Goal: Task Accomplishment & Management: Use online tool/utility

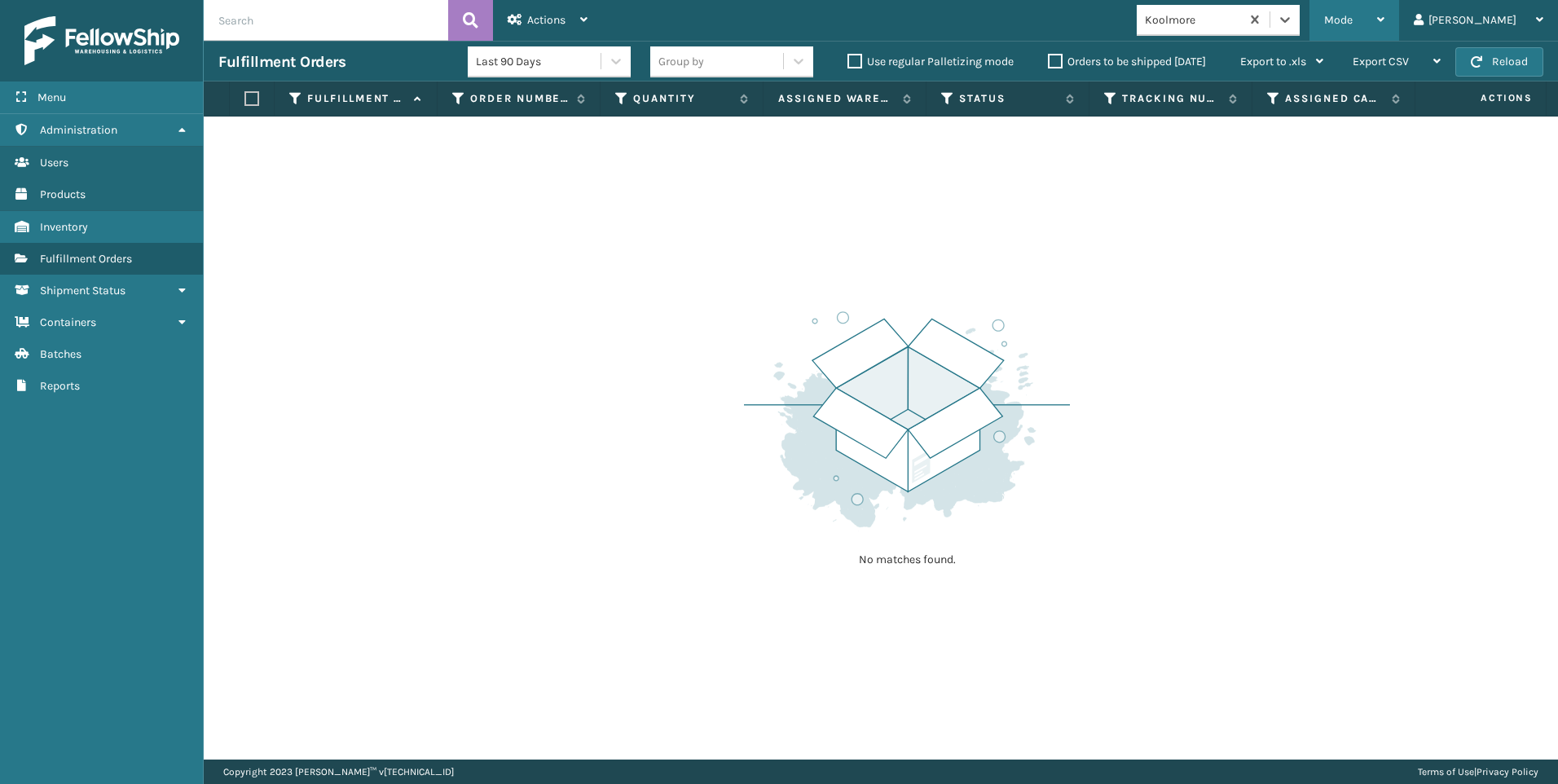
click at [1353, 22] on span "Mode" at bounding box center [1339, 20] width 28 height 14
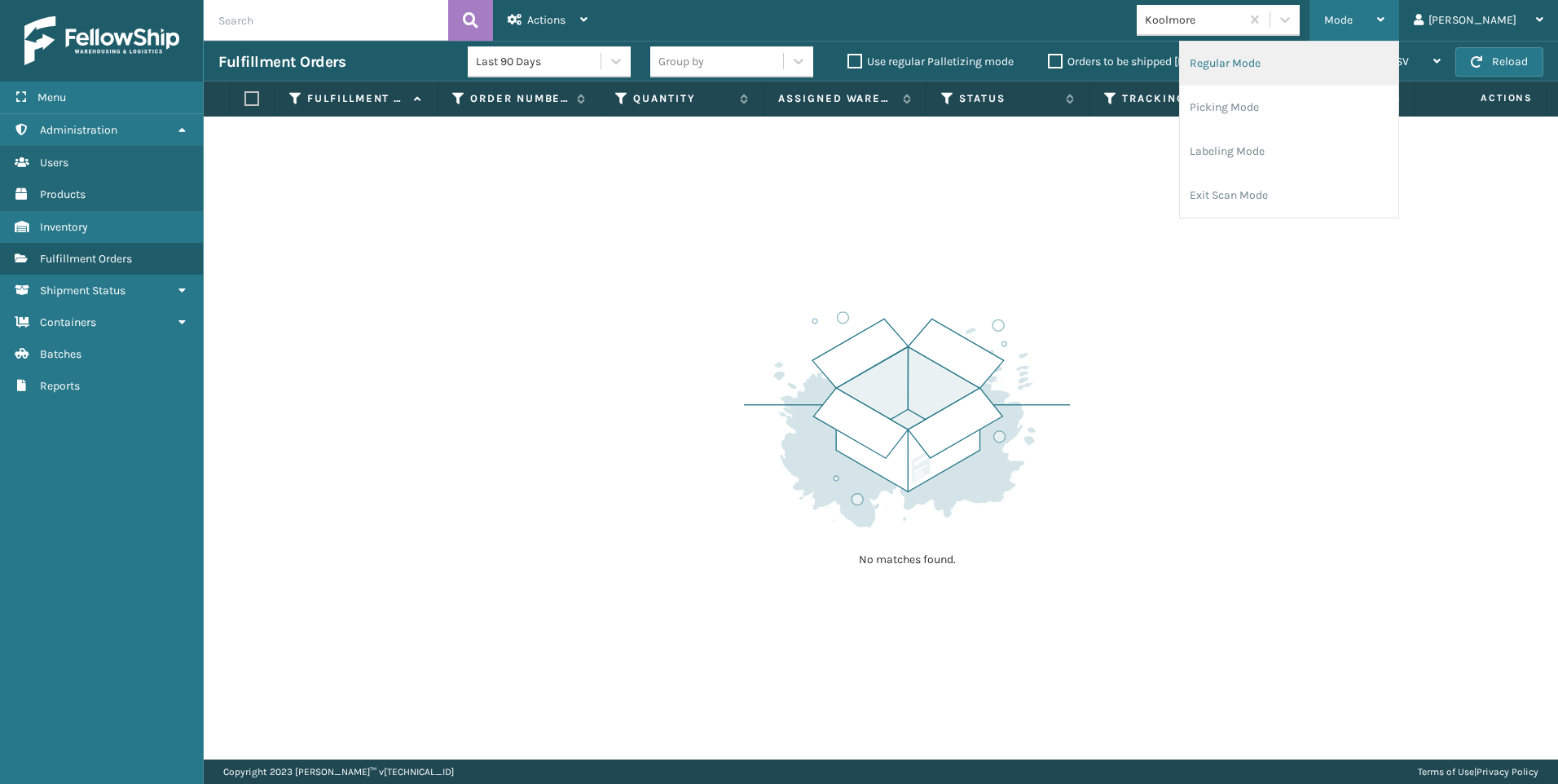
click at [1271, 56] on li "Regular Mode" at bounding box center [1289, 63] width 218 height 44
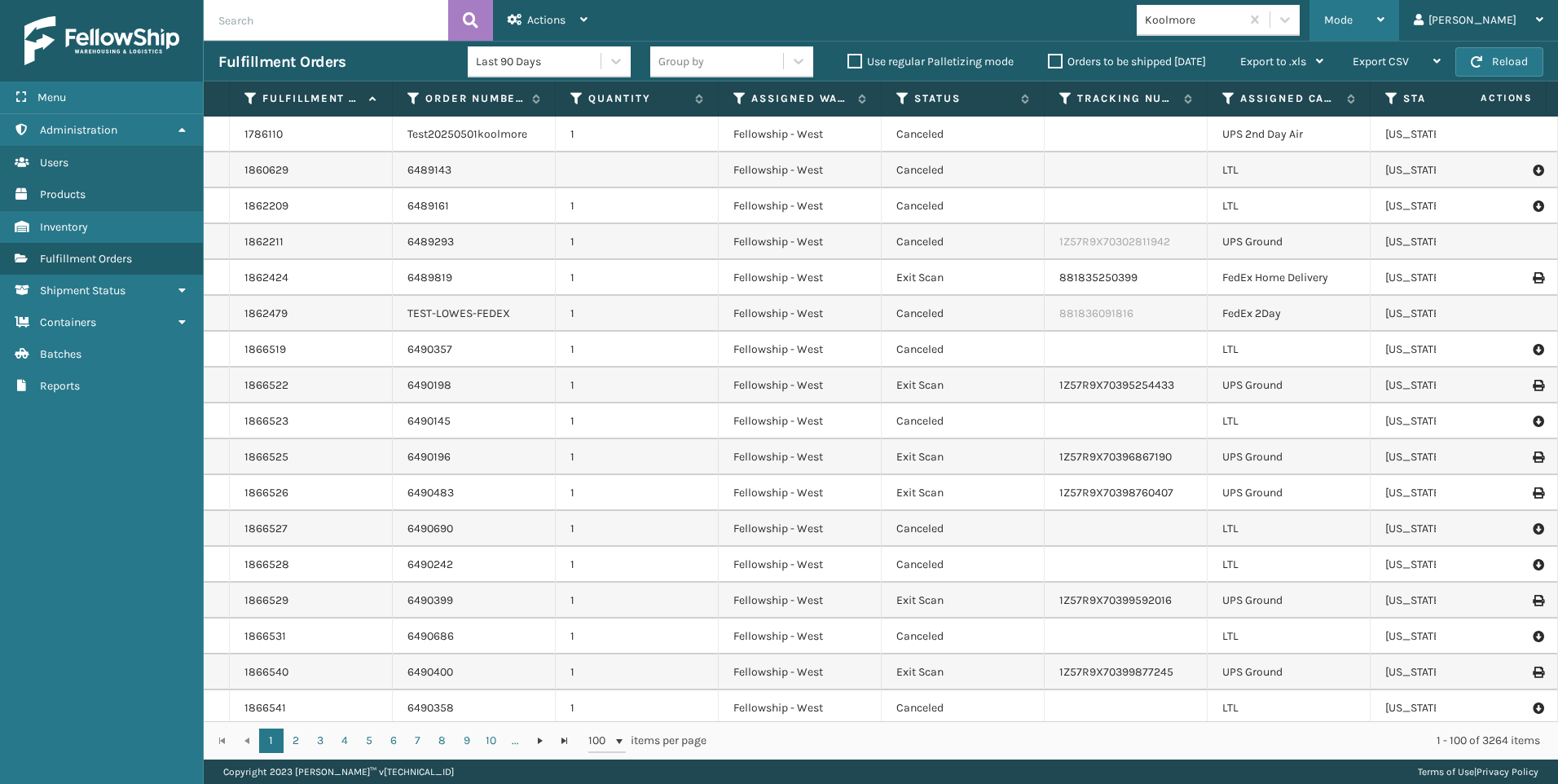
click at [1385, 25] on div "Mode" at bounding box center [1355, 20] width 61 height 41
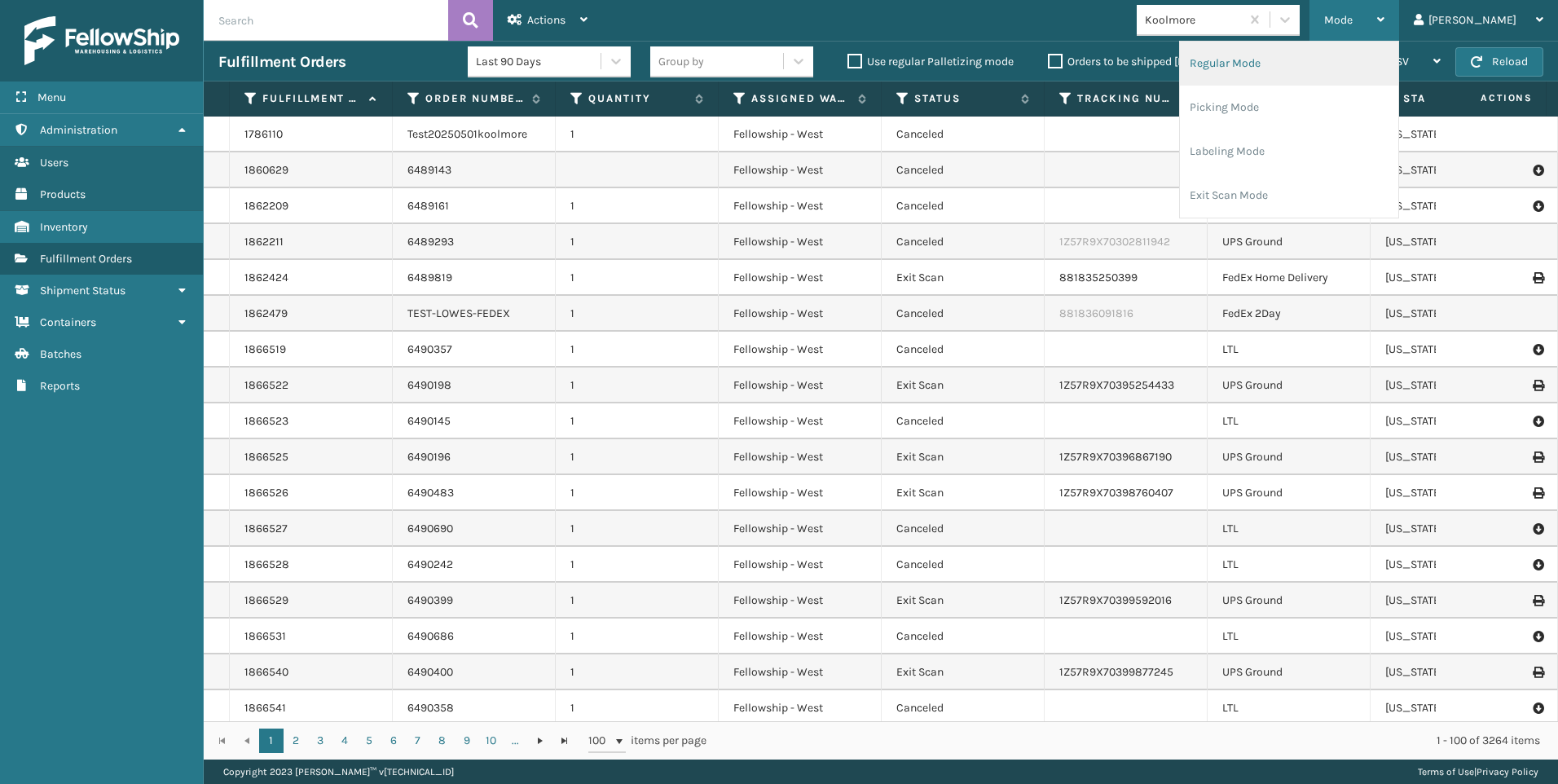
click at [1315, 71] on li "Regular Mode" at bounding box center [1289, 63] width 218 height 44
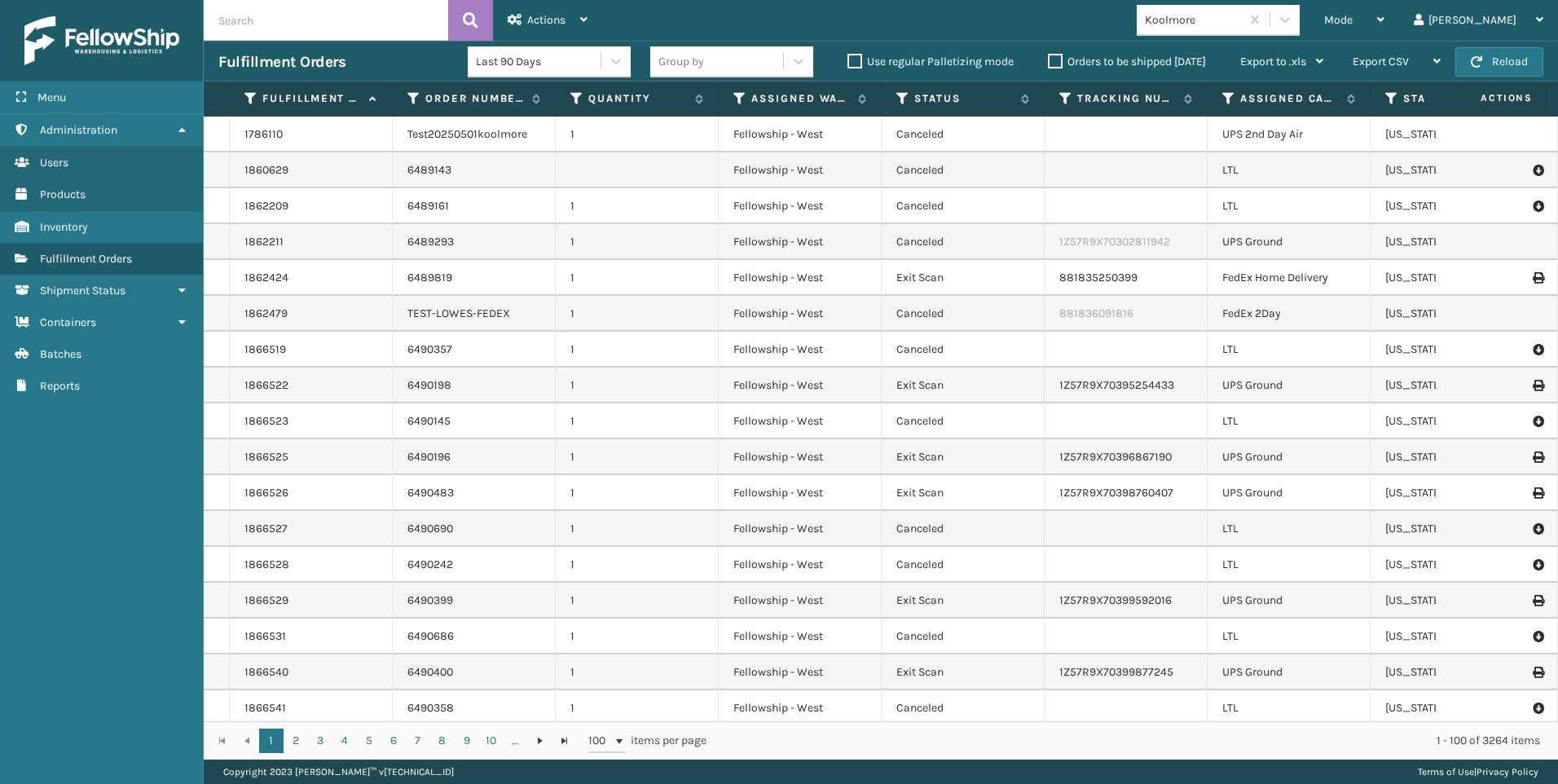
drag, startPoint x: 345, startPoint y: 22, endPoint x: 369, endPoint y: 34, distance: 26.8
click at [345, 22] on input "text" at bounding box center [325, 20] width 245 height 41
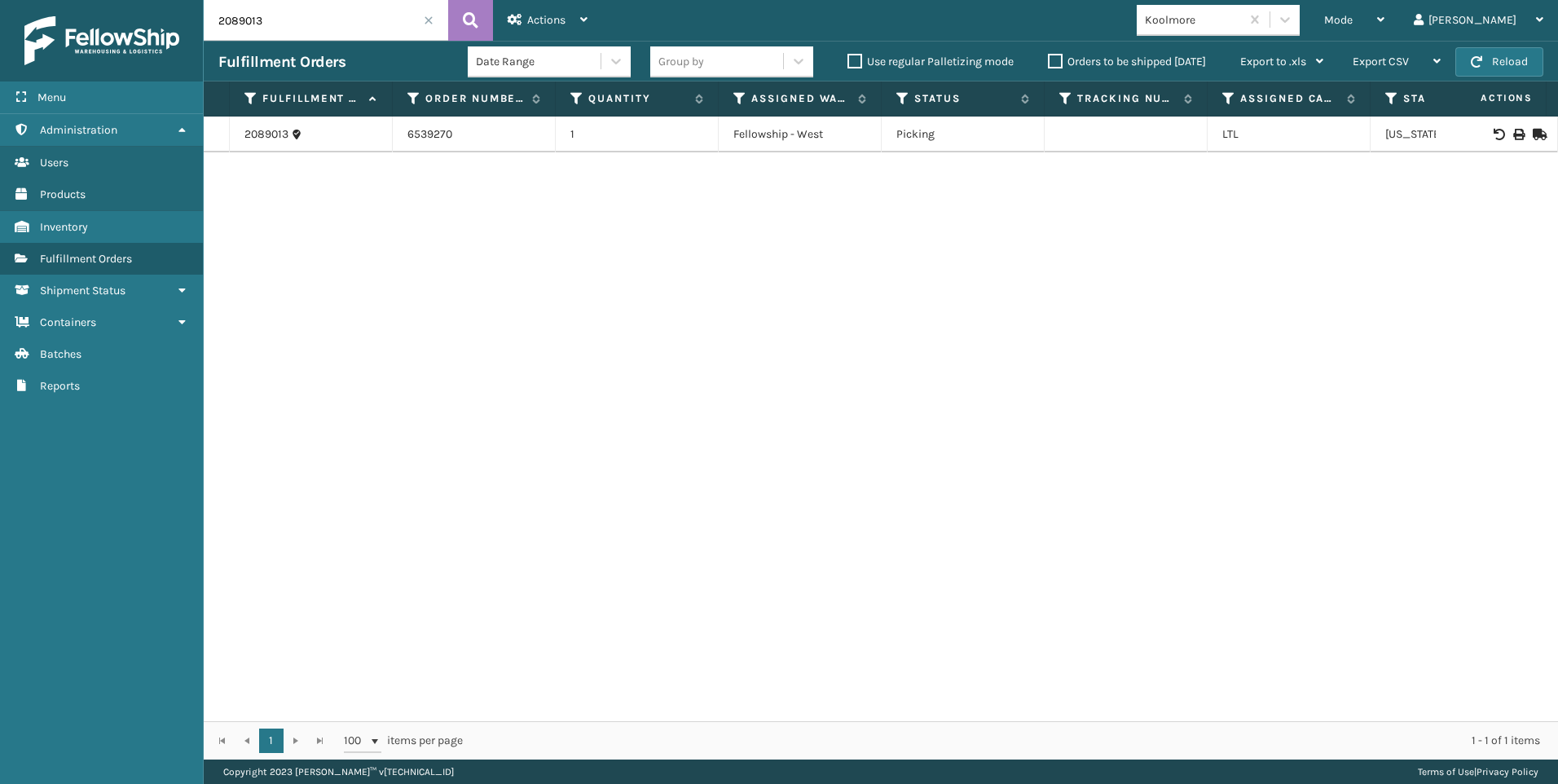
click at [1512, 134] on div at bounding box center [1497, 134] width 92 height 12
click at [1513, 135] on icon at bounding box center [1518, 134] width 10 height 12
drag, startPoint x: 283, startPoint y: 22, endPoint x: 26, endPoint y: 20, distance: 257.0
click at [115, 0] on div "Menu Administration Users Products Inventory Fulfillment Orders Shipment Status…" at bounding box center [779, 0] width 1558 height 0
click at [1495, 127] on td at bounding box center [1497, 134] width 122 height 36
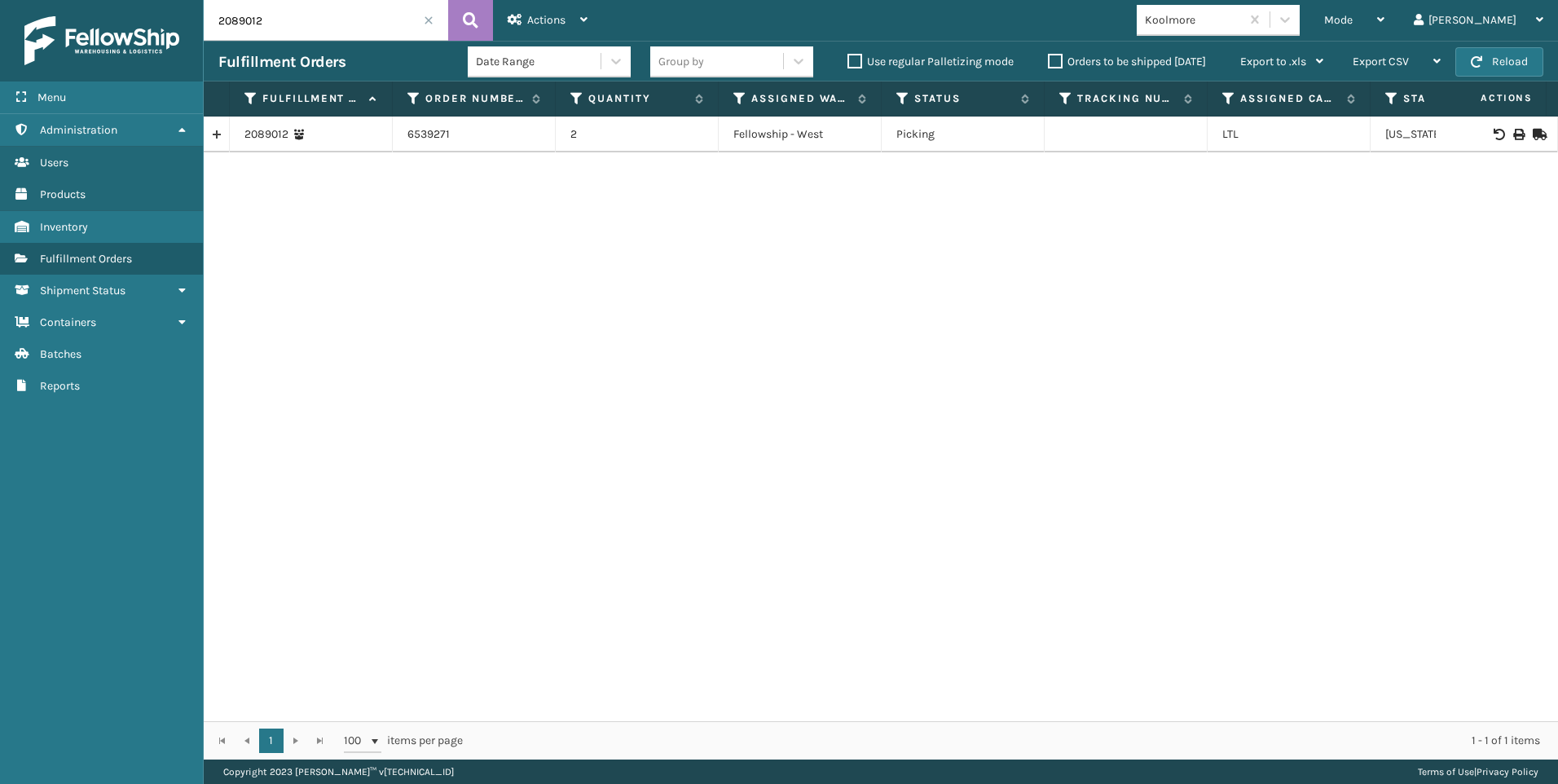
click at [1501, 128] on td at bounding box center [1497, 134] width 122 height 36
click at [1513, 131] on icon at bounding box center [1518, 134] width 10 height 12
drag, startPoint x: 354, startPoint y: 16, endPoint x: 43, endPoint y: 38, distance: 311.8
click at [55, 0] on div "Menu Administration Users Products Inventory Fulfillment Orders Shipment Status…" at bounding box center [779, 0] width 1558 height 0
click at [1513, 133] on icon at bounding box center [1518, 134] width 10 height 12
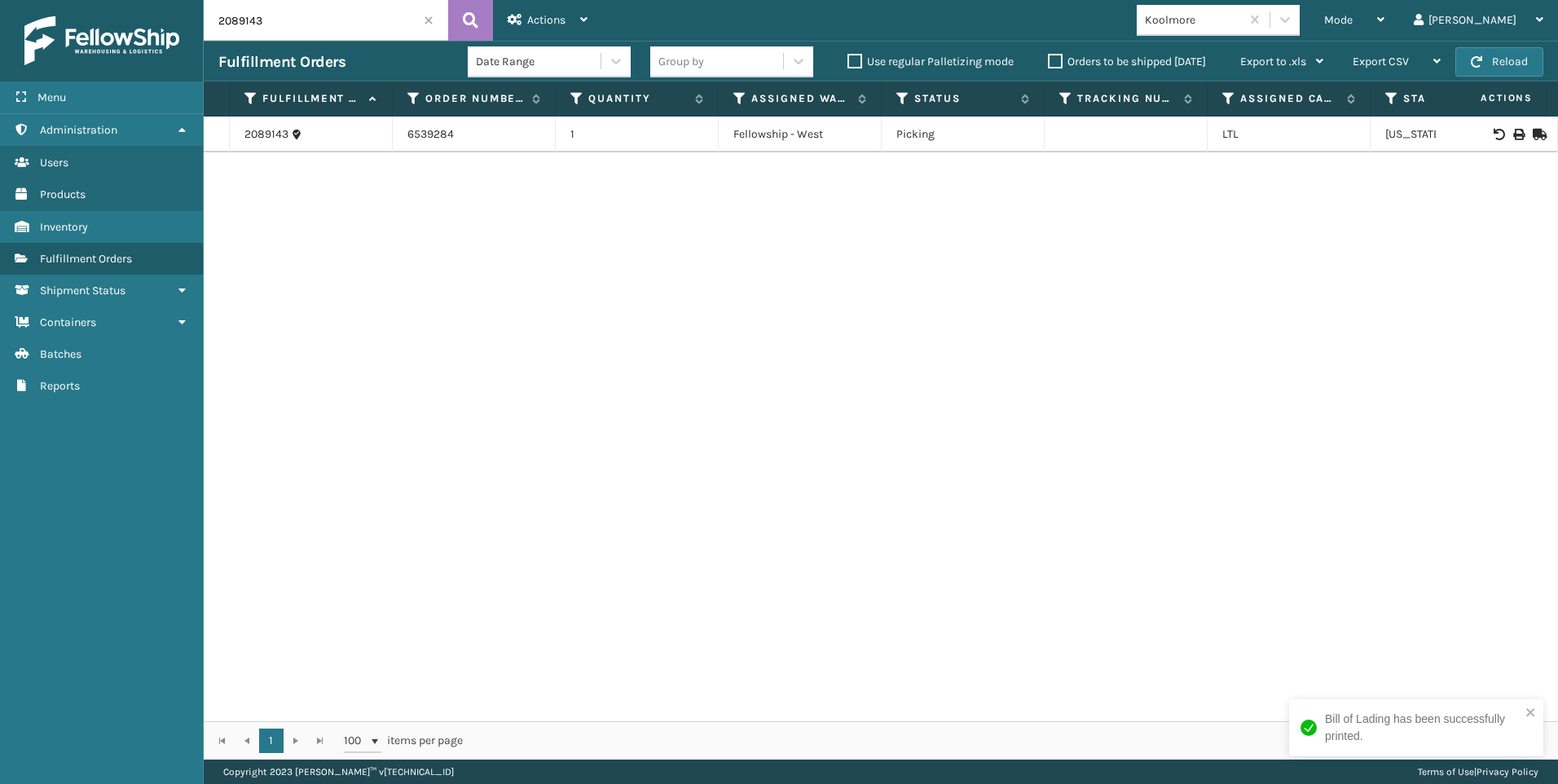
drag, startPoint x: 279, startPoint y: 4, endPoint x: 0, endPoint y: 7, distance: 279.0
click at [0, 0] on div "Menu Administration Users Products Inventory Fulfillment Orders Shipment Status…" at bounding box center [779, 0] width 1558 height 0
click at [1513, 134] on icon at bounding box center [1518, 134] width 10 height 12
drag, startPoint x: 279, startPoint y: 21, endPoint x: 110, endPoint y: 29, distance: 169.2
click at [197, 0] on div "Menu Administration Users Products Inventory Fulfillment Orders Shipment Status…" at bounding box center [779, 0] width 1558 height 0
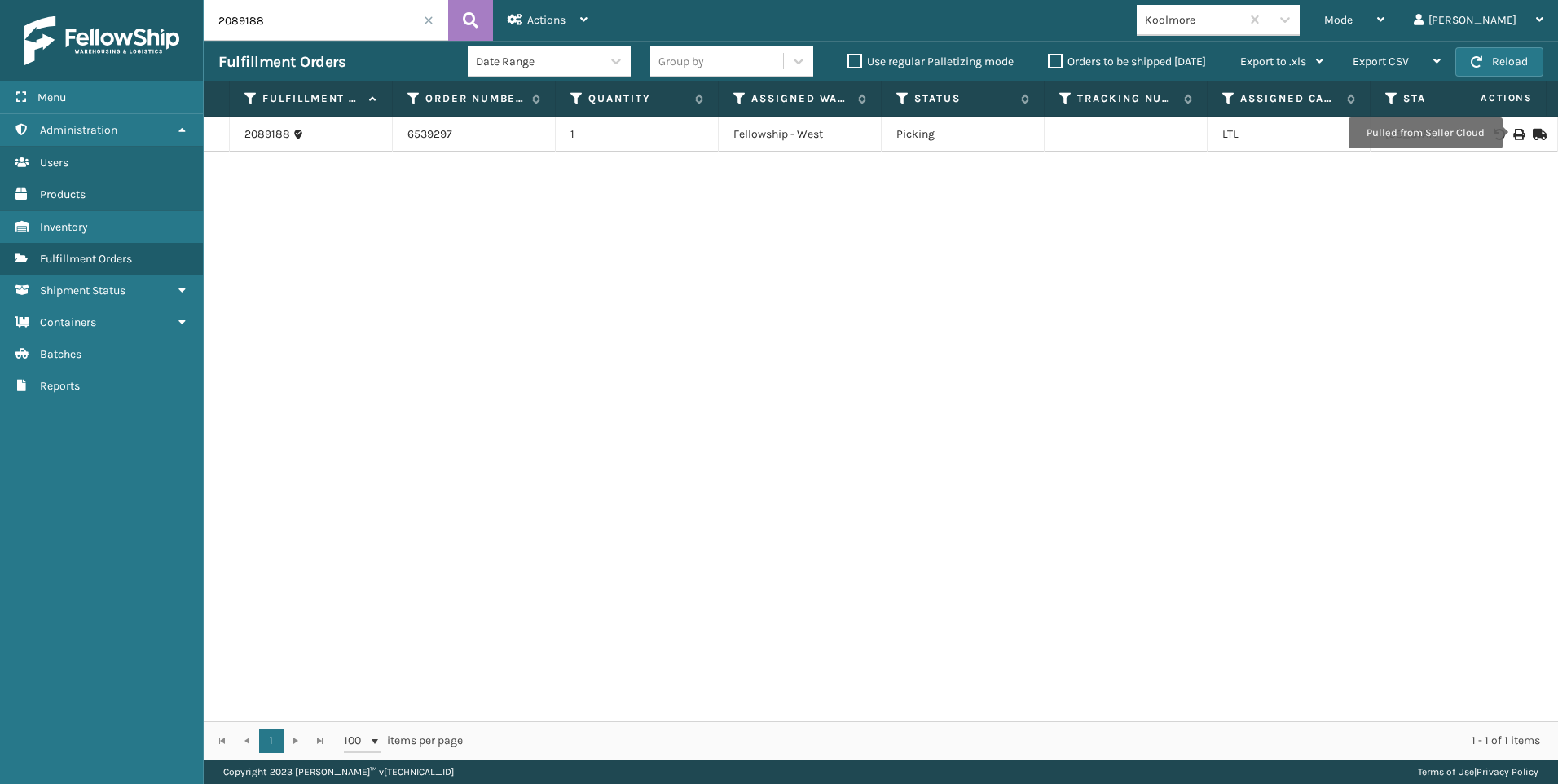
click at [1513, 133] on icon at bounding box center [1518, 134] width 10 height 12
drag, startPoint x: 330, startPoint y: 34, endPoint x: 0, endPoint y: 35, distance: 330.0
click at [0, 16] on html "Bill of Lading has been successfully printed. Menu Administration Users Product…" at bounding box center [779, 392] width 1558 height 784
click at [1513, 138] on icon at bounding box center [1518, 134] width 10 height 12
drag, startPoint x: 300, startPoint y: 10, endPoint x: 0, endPoint y: 55, distance: 303.4
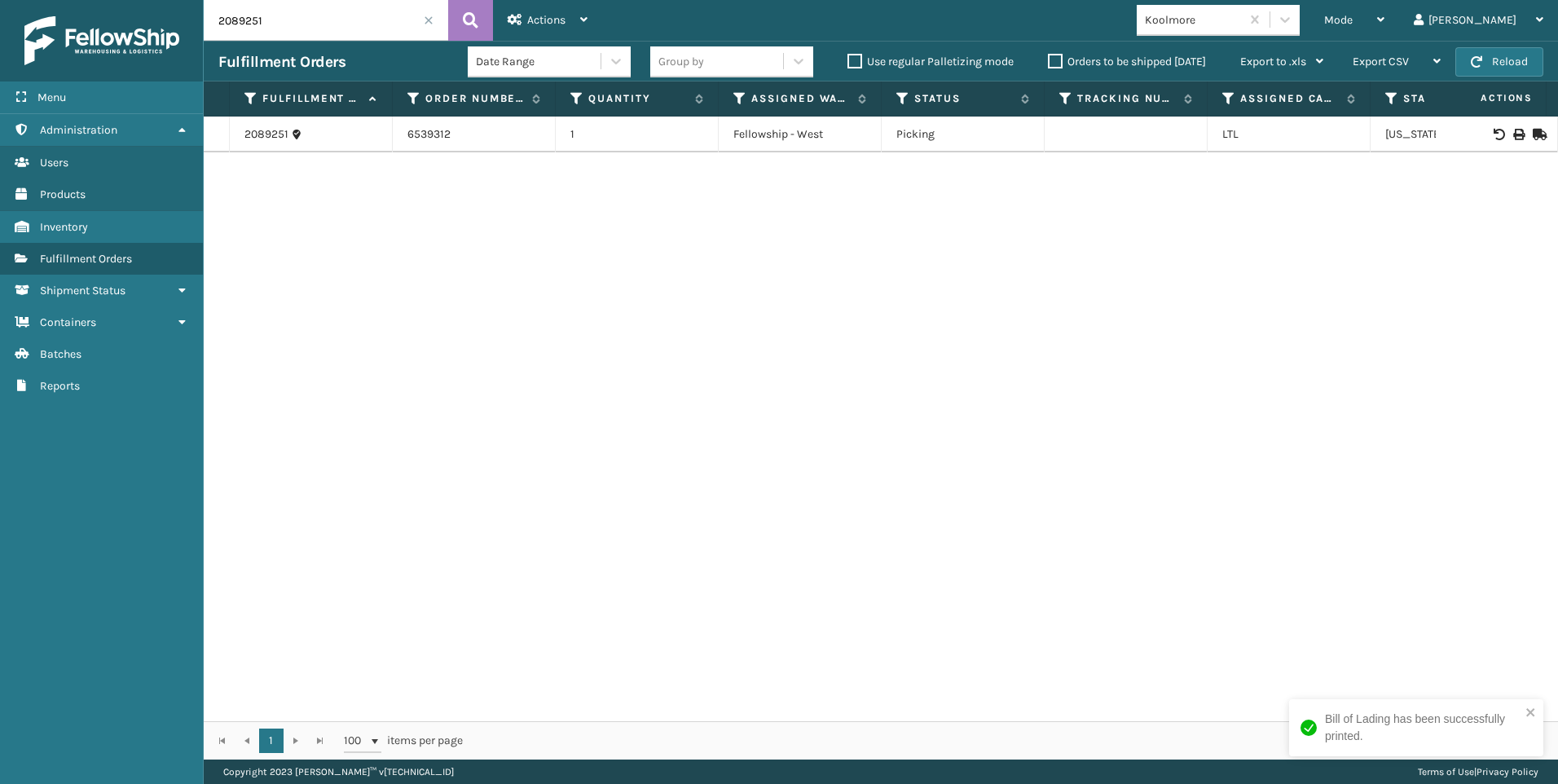
click at [121, 0] on div "Menu Administration Users Products Inventory Fulfillment Orders Shipment Status…" at bounding box center [779, 0] width 1558 height 0
click at [1513, 130] on icon at bounding box center [1518, 134] width 10 height 12
drag, startPoint x: 278, startPoint y: 24, endPoint x: 0, endPoint y: 27, distance: 278.0
click at [78, 0] on div "Menu Administration Users Products Inventory Fulfillment Orders Shipment Status…" at bounding box center [779, 0] width 1558 height 0
click at [1513, 134] on icon at bounding box center [1518, 134] width 10 height 12
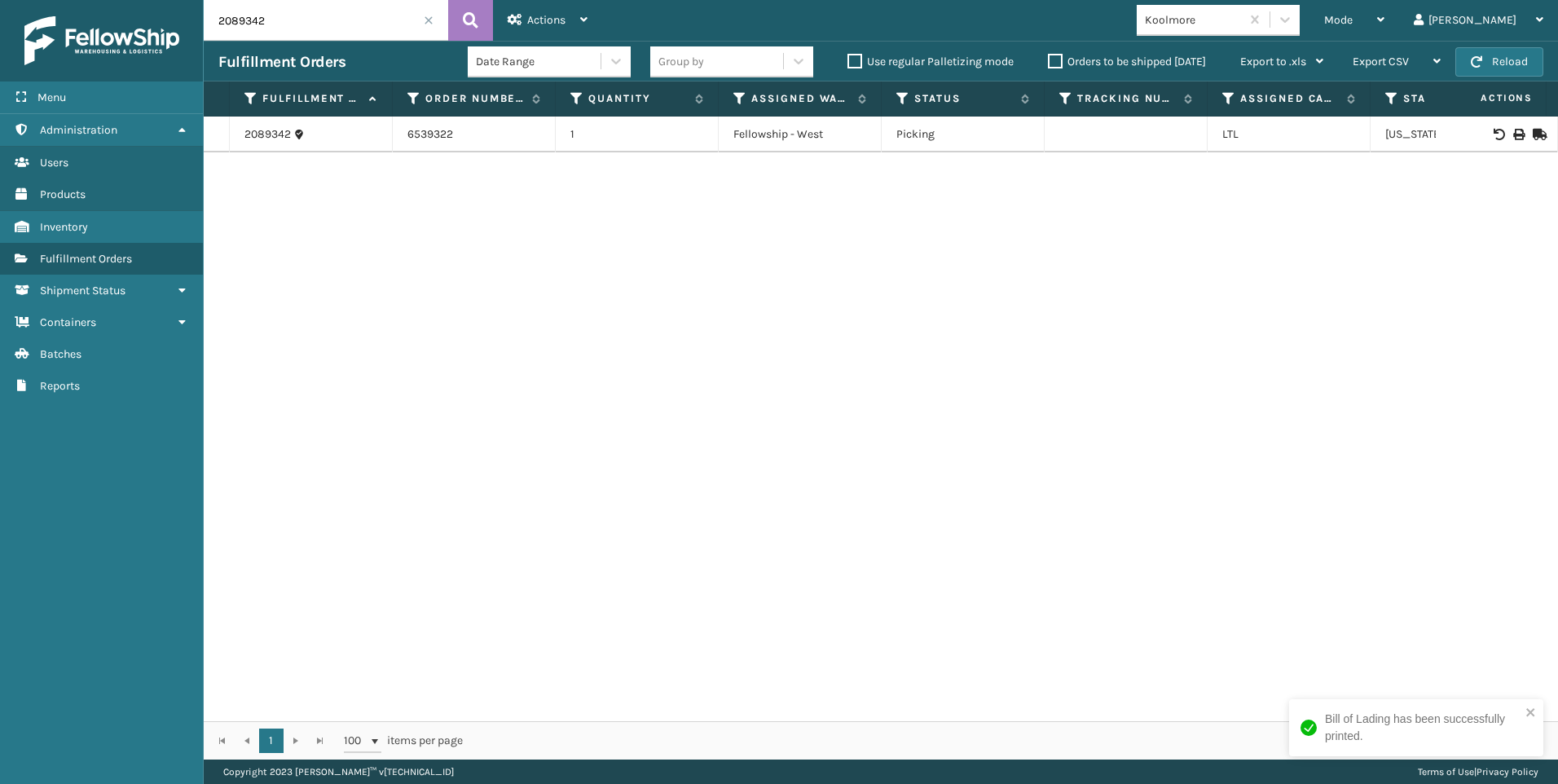
drag, startPoint x: 293, startPoint y: 17, endPoint x: 0, endPoint y: 39, distance: 293.8
click at [38, 0] on div "Menu Administration Users Products Inventory Fulfillment Orders Shipment Status…" at bounding box center [779, 0] width 1558 height 0
click at [1513, 134] on icon at bounding box center [1518, 134] width 10 height 12
drag, startPoint x: 282, startPoint y: 8, endPoint x: 108, endPoint y: 15, distance: 174.1
click at [139, 0] on div "Menu Administration Users Products Inventory Fulfillment Orders Shipment Status…" at bounding box center [779, 0] width 1558 height 0
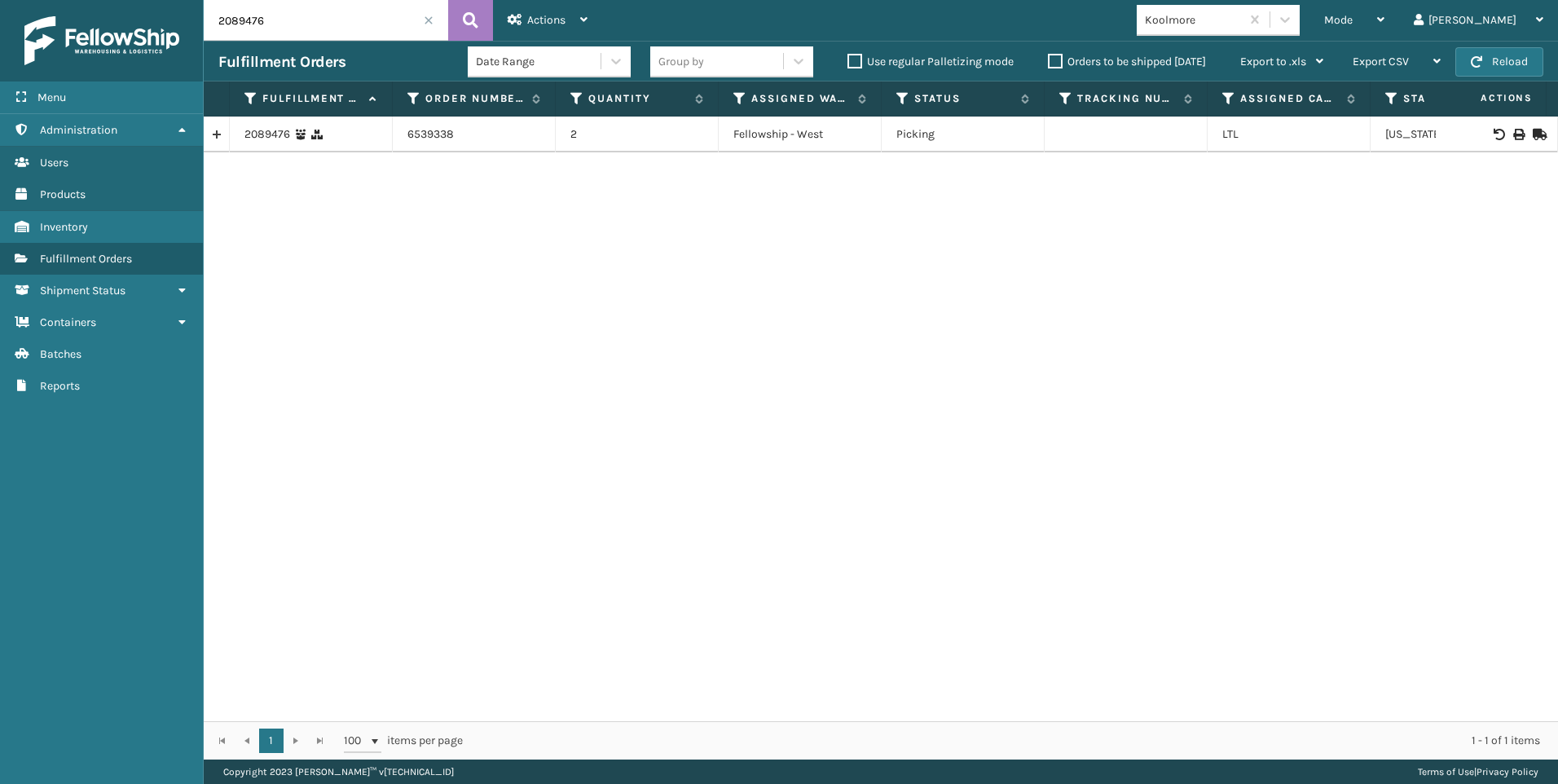
click at [1512, 131] on div at bounding box center [1497, 134] width 92 height 12
click at [1513, 134] on icon at bounding box center [1518, 134] width 10 height 12
drag, startPoint x: 279, startPoint y: 8, endPoint x: 159, endPoint y: 19, distance: 120.5
click at [213, 7] on input "2089476" at bounding box center [325, 20] width 245 height 41
click at [1513, 131] on icon at bounding box center [1518, 134] width 10 height 12
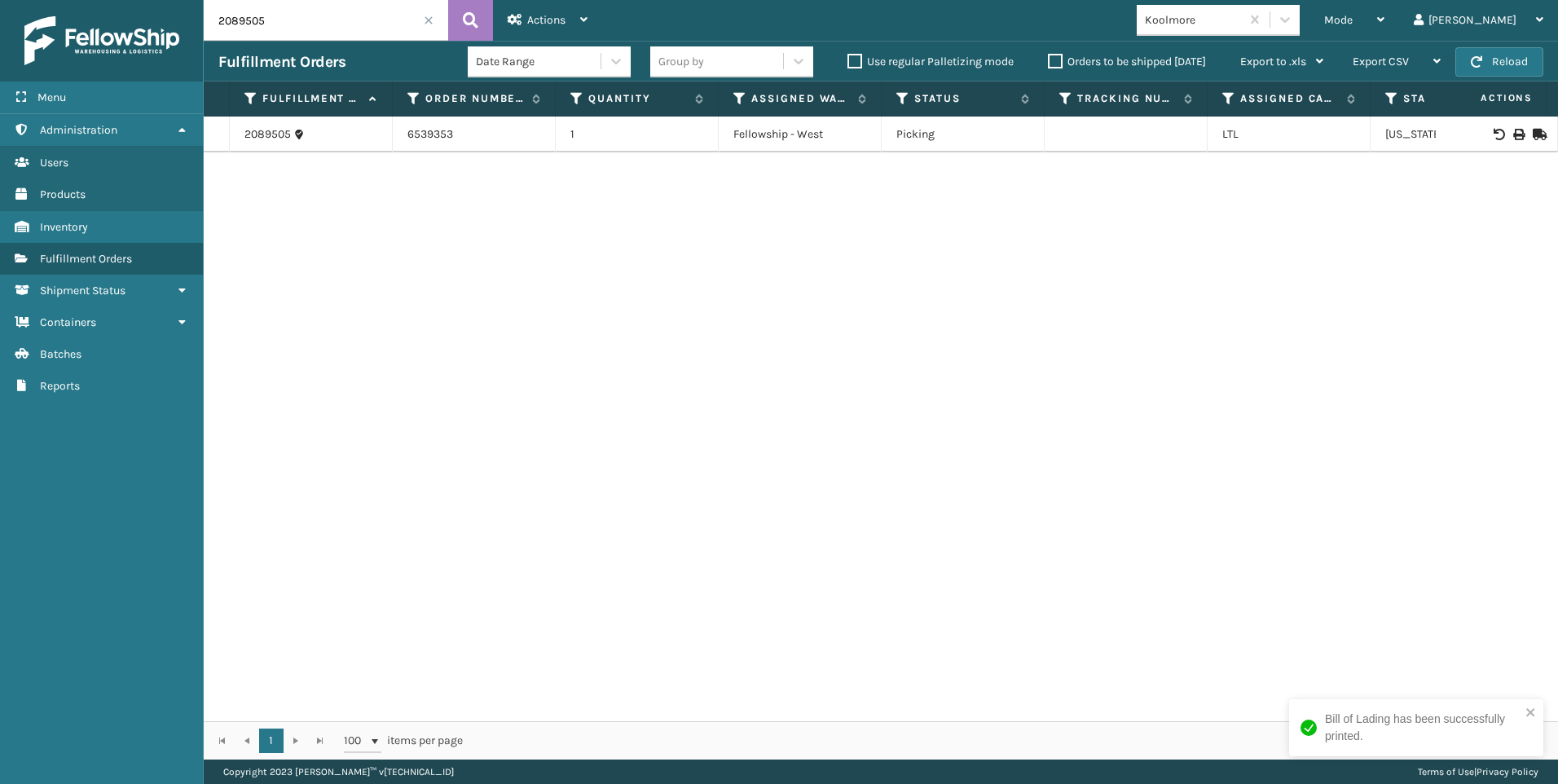
drag, startPoint x: 267, startPoint y: 9, endPoint x: 15, endPoint y: 12, distance: 252.0
click at [56, 0] on div "Menu Administration Users Products Inventory Fulfillment Orders Shipment Status…" at bounding box center [779, 0] width 1558 height 0
click at [1509, 121] on td at bounding box center [1497, 134] width 122 height 36
click at [1513, 136] on icon at bounding box center [1518, 134] width 10 height 12
drag, startPoint x: 257, startPoint y: 27, endPoint x: 173, endPoint y: 22, distance: 84.1
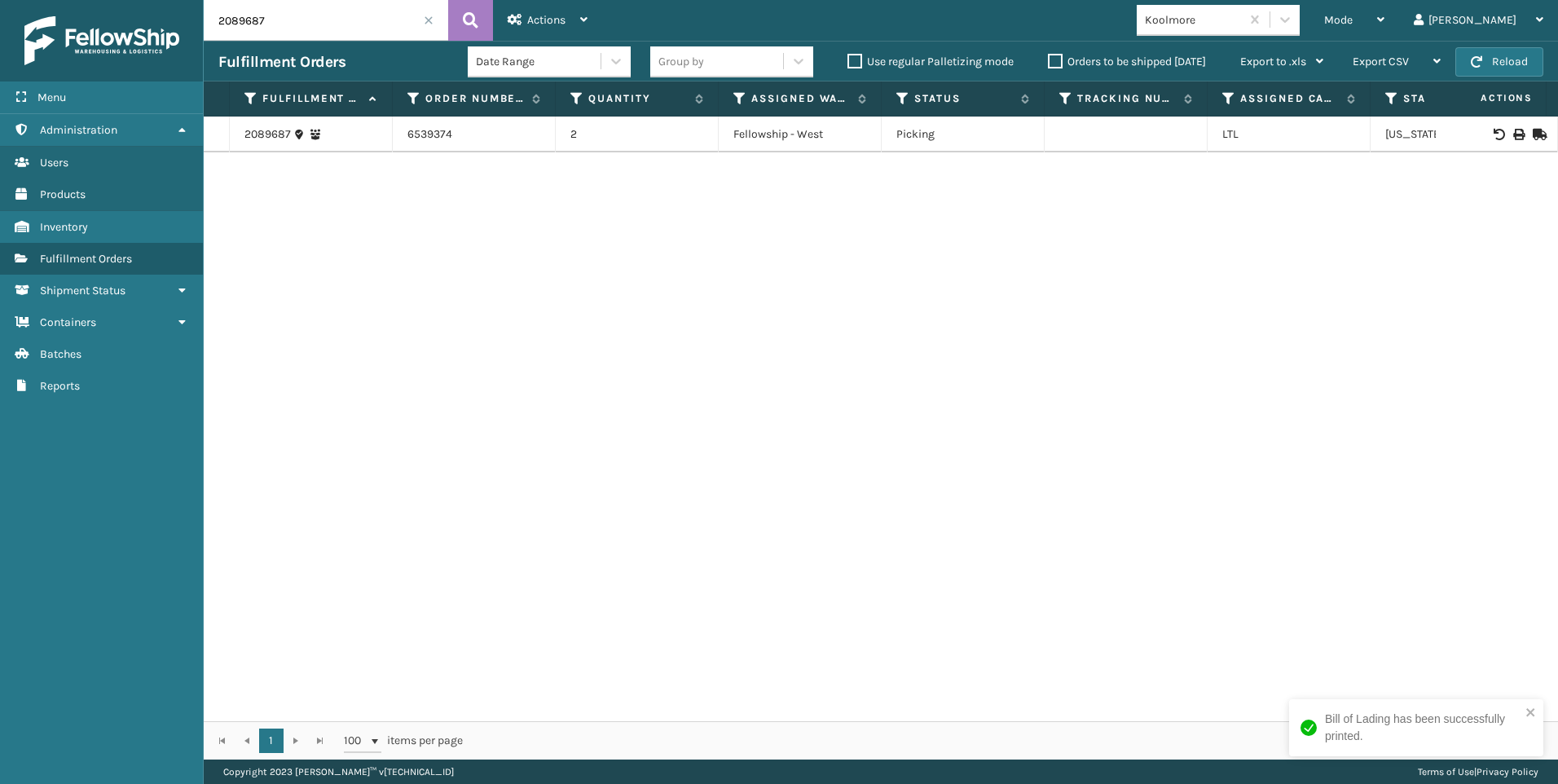
click at [173, 0] on div "Menu Administration Users Products Inventory Fulfillment Orders Shipment Status…" at bounding box center [779, 0] width 1558 height 0
drag, startPoint x: 282, startPoint y: 23, endPoint x: 138, endPoint y: 2, distance: 145.5
click at [148, 0] on div "Menu Administration Users Products Inventory Fulfillment Orders Shipment Status…" at bounding box center [779, 0] width 1558 height 0
click at [1509, 139] on td at bounding box center [1497, 134] width 122 height 36
click at [1513, 135] on icon at bounding box center [1518, 134] width 10 height 12
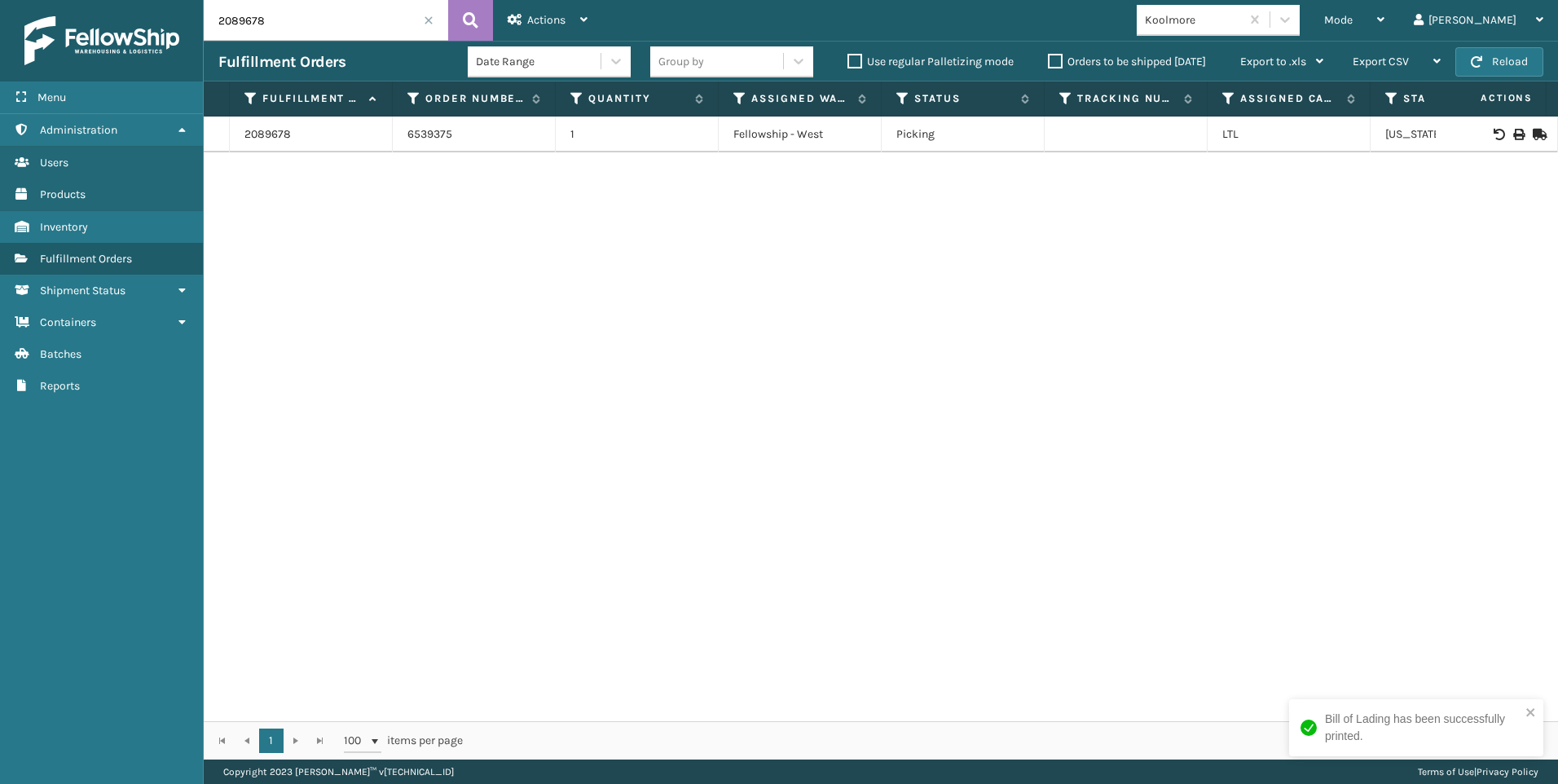
click at [170, 0] on div "Menu Administration Users Products Inventory Fulfillment Orders Shipment Status…" at bounding box center [779, 0] width 1558 height 0
click at [1513, 133] on icon at bounding box center [1518, 134] width 10 height 12
drag, startPoint x: 252, startPoint y: 14, endPoint x: 0, endPoint y: 15, distance: 252.0
click at [156, 0] on div "Menu Administration Users Products Inventory Fulfillment Orders Shipment Status…" at bounding box center [779, 0] width 1558 height 0
click at [1513, 129] on icon at bounding box center [1518, 134] width 10 height 12
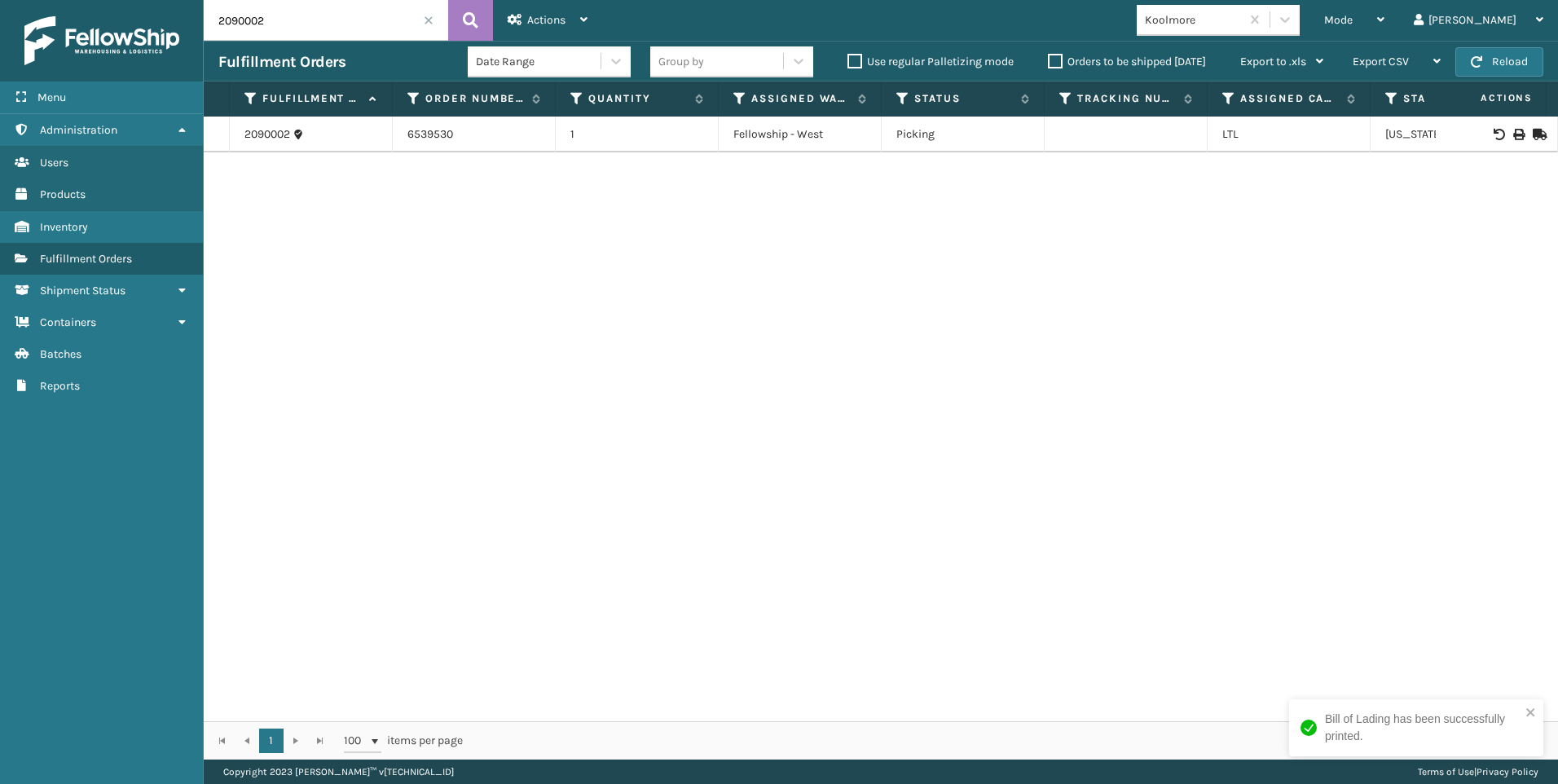
drag, startPoint x: 271, startPoint y: 22, endPoint x: 0, endPoint y: 17, distance: 271.0
click at [47, 0] on div "Menu Administration Users Products Inventory Fulfillment Orders Shipment Status…" at bounding box center [779, 0] width 1558 height 0
click at [1513, 138] on icon at bounding box center [1518, 134] width 10 height 12
drag, startPoint x: 269, startPoint y: 19, endPoint x: 38, endPoint y: 9, distance: 231.2
click at [66, 0] on div "Menu Administration Users Products Inventory Fulfillment Orders Shipment Status…" at bounding box center [779, 0] width 1558 height 0
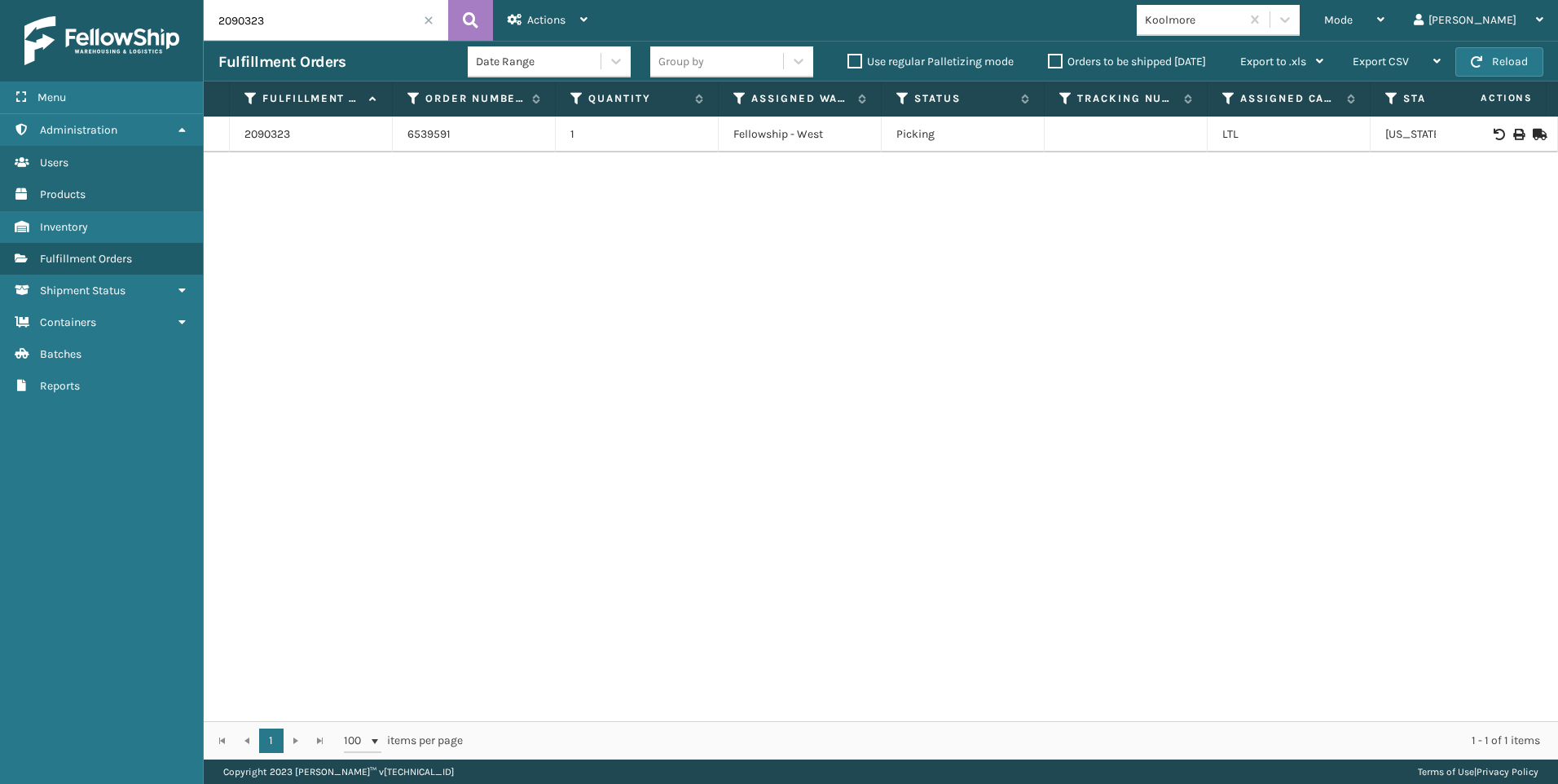
click at [1513, 129] on icon at bounding box center [1518, 134] width 10 height 12
drag, startPoint x: 283, startPoint y: 23, endPoint x: 108, endPoint y: 17, distance: 175.1
click at [217, 22] on input "2090323" at bounding box center [325, 20] width 245 height 41
click at [1513, 132] on icon at bounding box center [1518, 134] width 10 height 12
drag, startPoint x: 336, startPoint y: 27, endPoint x: 0, endPoint y: 48, distance: 336.7
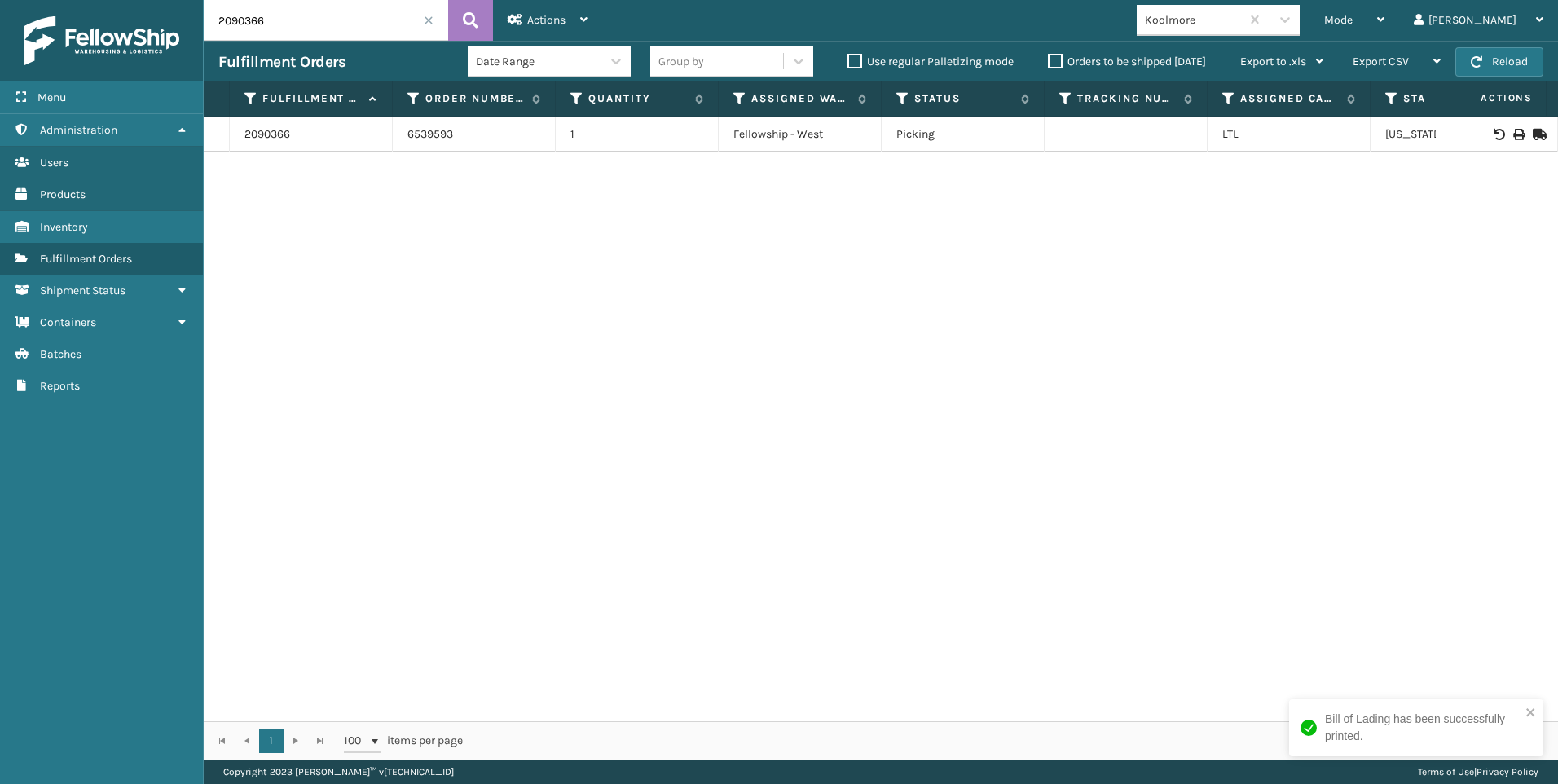
click at [8, 0] on div "Menu Administration Users Products Inventory Fulfillment Orders Shipment Status…" at bounding box center [779, 0] width 1558 height 0
click at [1513, 130] on icon at bounding box center [1518, 134] width 10 height 12
drag, startPoint x: 310, startPoint y: 22, endPoint x: 0, endPoint y: 55, distance: 311.8
click at [110, 0] on div "Menu Administration Users Products Inventory Fulfillment Orders Shipment Status…" at bounding box center [779, 0] width 1558 height 0
click at [1513, 129] on icon at bounding box center [1518, 134] width 10 height 12
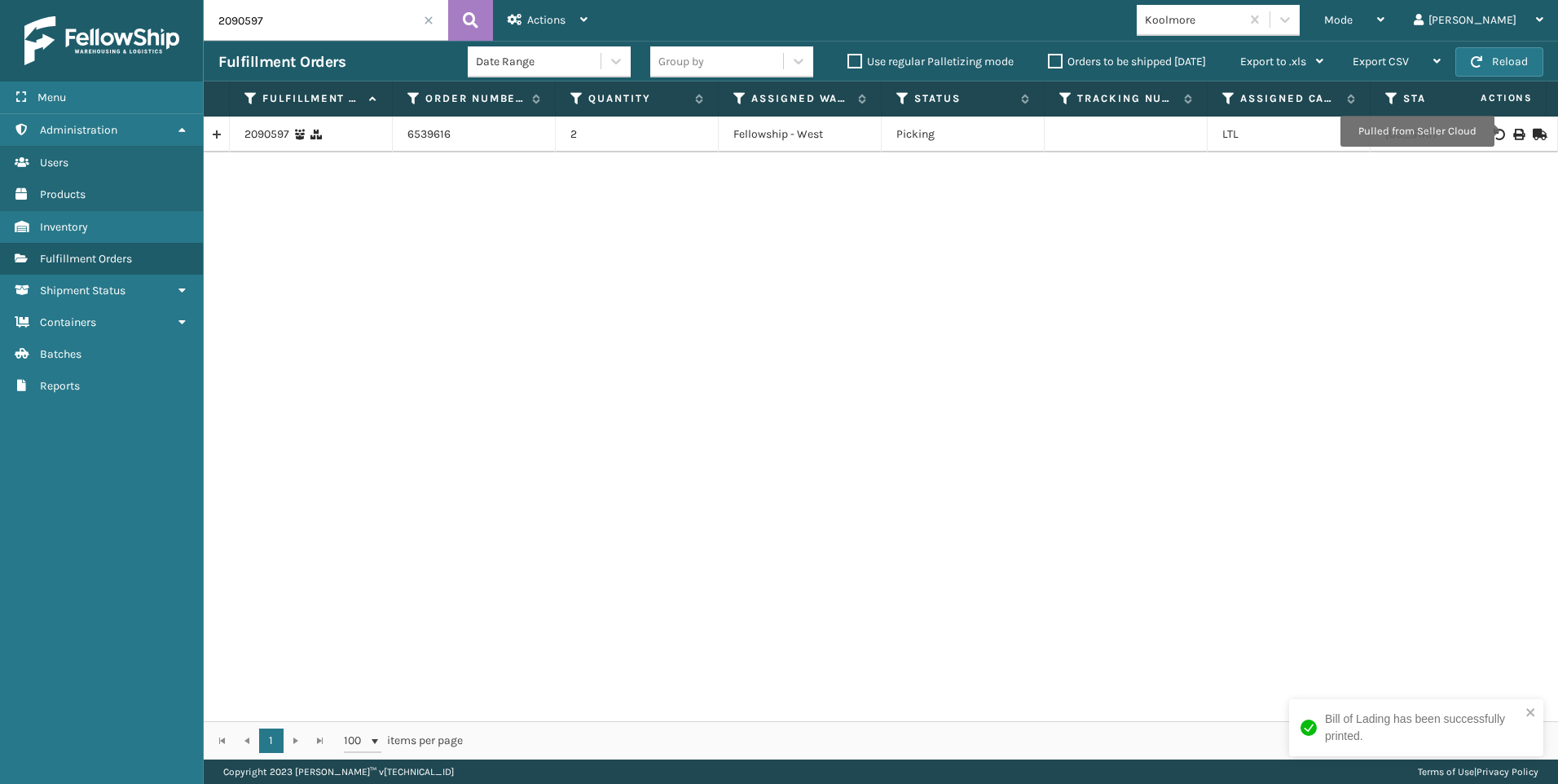
drag, startPoint x: 316, startPoint y: 22, endPoint x: 12, endPoint y: 21, distance: 304.0
click at [66, 0] on div "Menu Administration Users Products Inventory Fulfillment Orders Shipment Status…" at bounding box center [779, 0] width 1558 height 0
click at [1513, 137] on icon at bounding box center [1518, 134] width 10 height 12
drag, startPoint x: 291, startPoint y: 16, endPoint x: 110, endPoint y: 10, distance: 181.1
click at [147, 0] on div "Menu Administration Users Products Inventory Fulfillment Orders Shipment Status…" at bounding box center [779, 0] width 1558 height 0
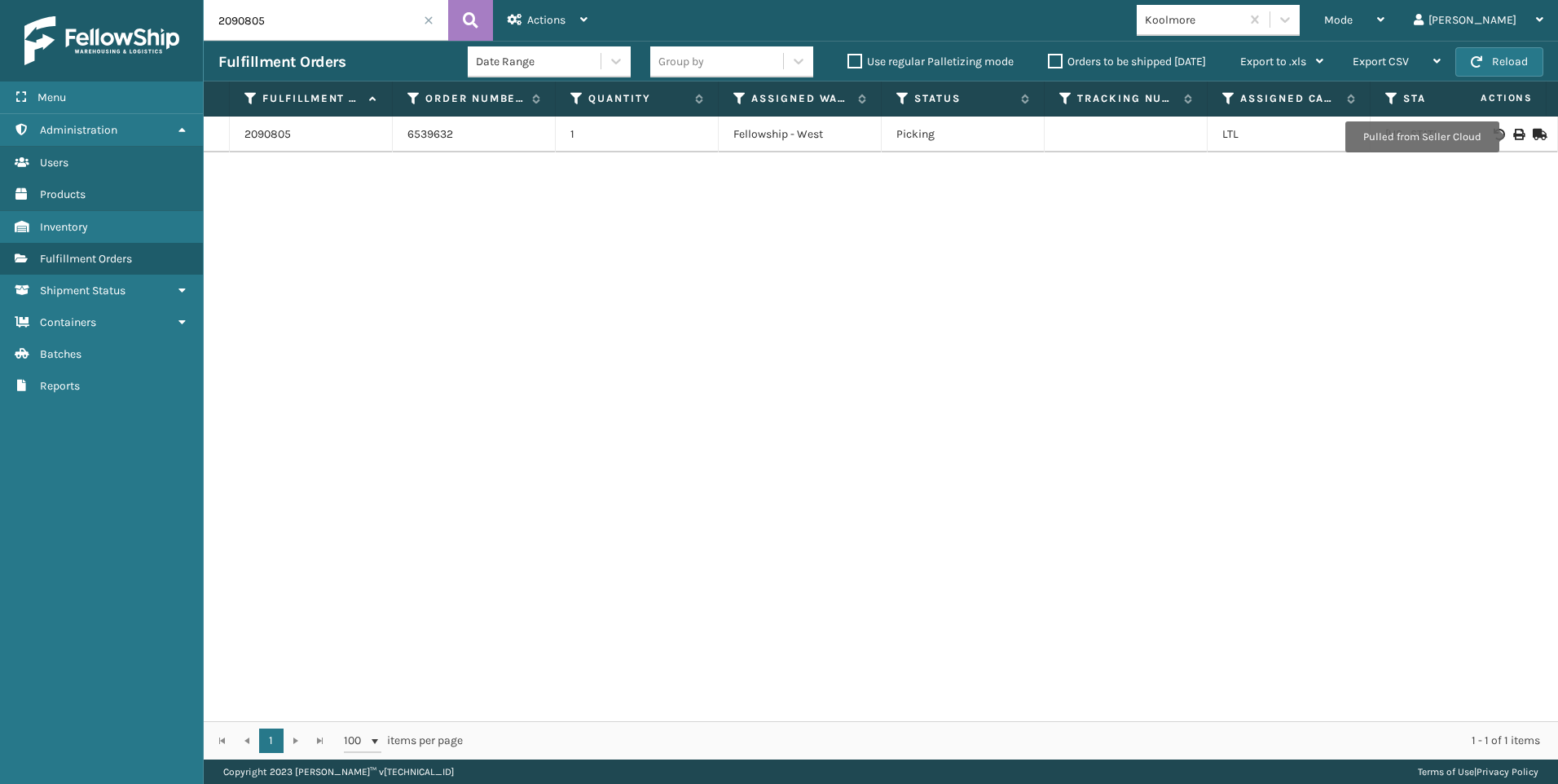
click at [1513, 137] on icon at bounding box center [1518, 134] width 10 height 12
click at [137, 0] on html "Bill of Lading has been successfully printed. Menu Administration Users Product…" at bounding box center [779, 392] width 1558 height 784
type input "0"
click at [1513, 129] on icon at bounding box center [1518, 134] width 10 height 12
drag, startPoint x: 261, startPoint y: 27, endPoint x: 226, endPoint y: 26, distance: 35.0
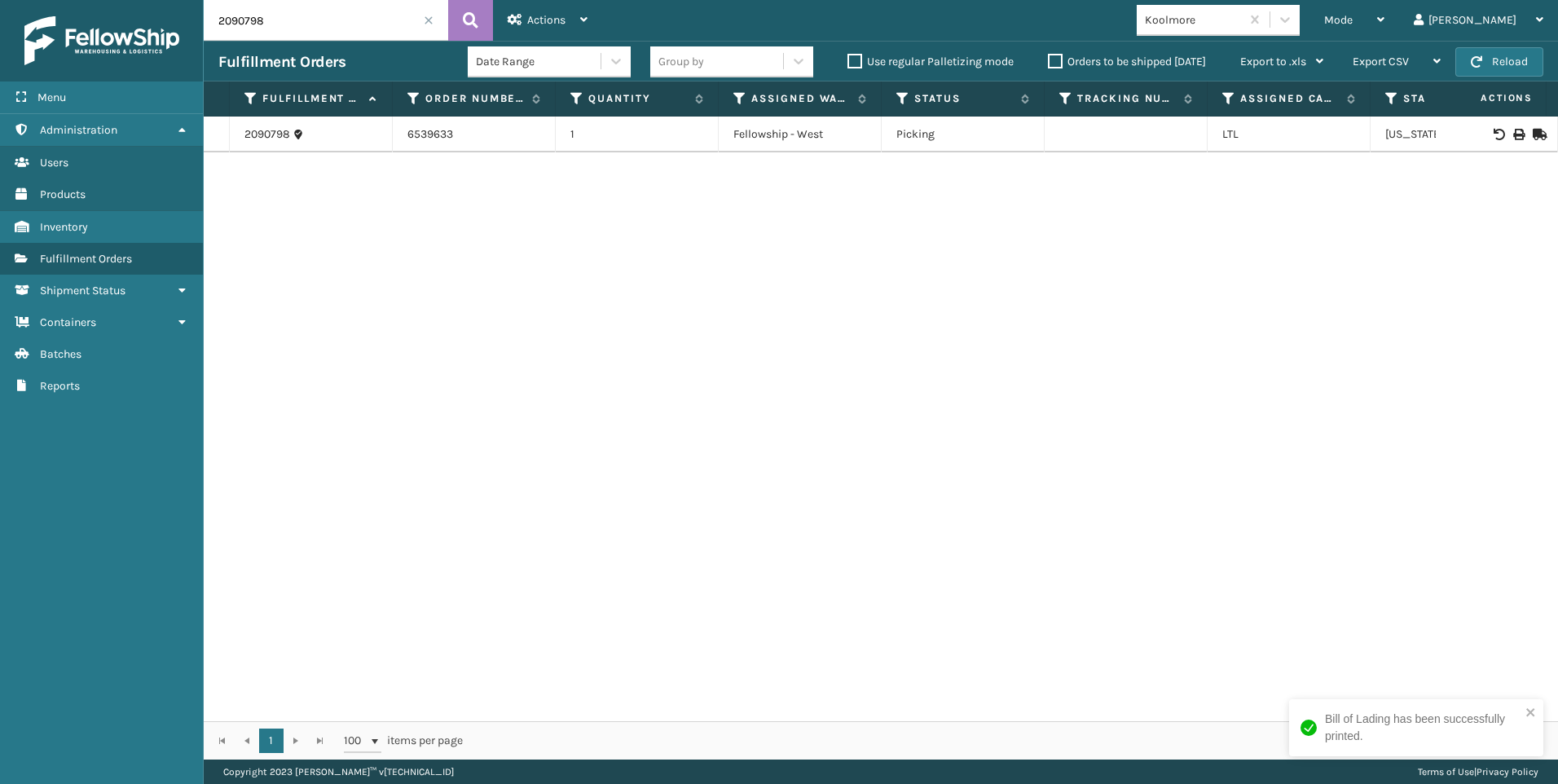
click at [203, 0] on div "Menu Administration Users Products Inventory Fulfillment Orders Shipment Status…" at bounding box center [779, 0] width 1558 height 0
drag, startPoint x: 317, startPoint y: 27, endPoint x: 0, endPoint y: 12, distance: 317.4
click at [61, 0] on div "Menu Administration Users Products Inventory Fulfillment Orders Shipment Status…" at bounding box center [779, 0] width 1558 height 0
click at [1513, 132] on icon at bounding box center [1518, 134] width 10 height 12
drag, startPoint x: 286, startPoint y: 23, endPoint x: 80, endPoint y: 12, distance: 206.3
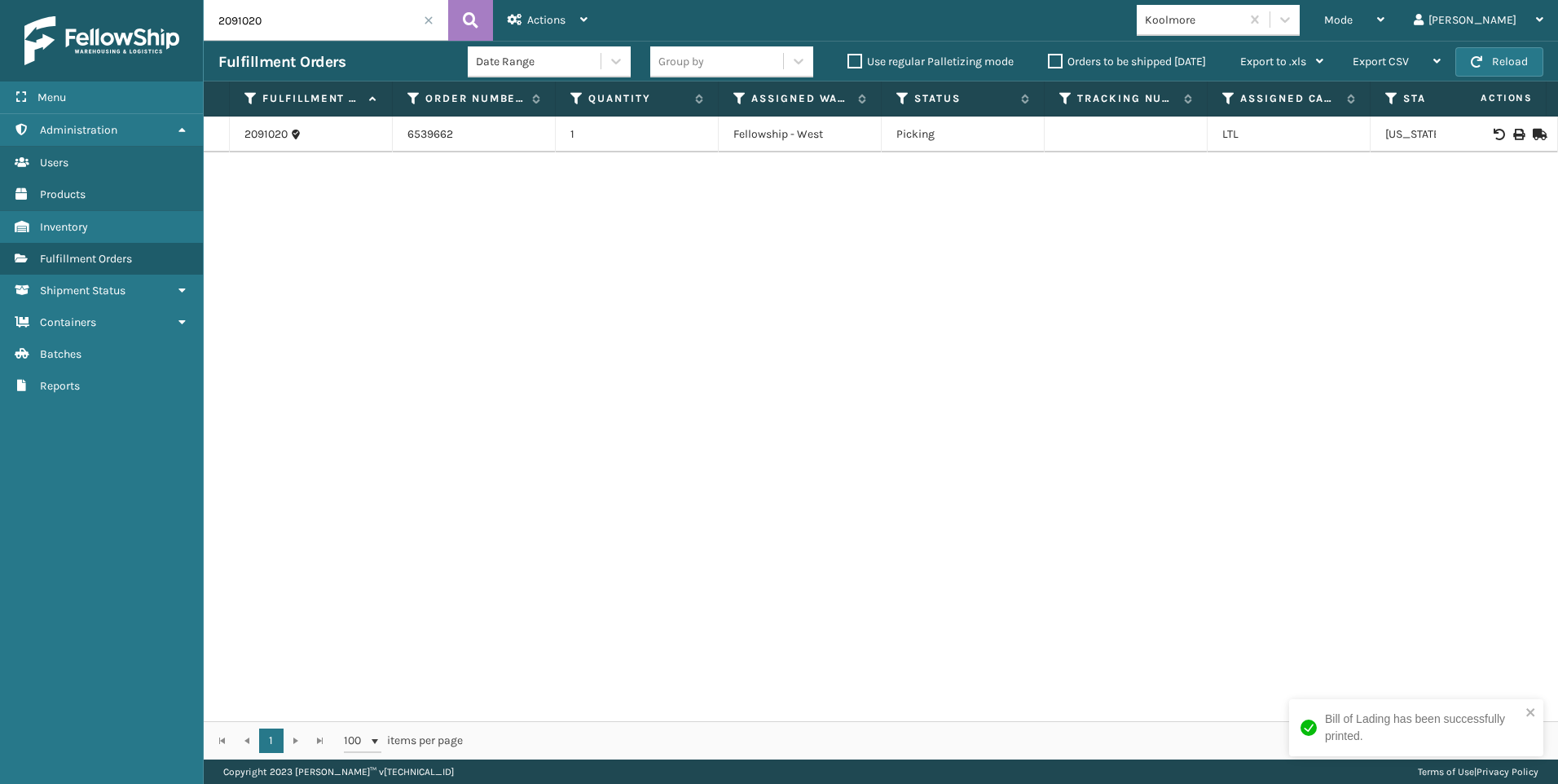
click at [183, 0] on div "Menu Administration Users Products Inventory Fulfillment Orders Shipment Status…" at bounding box center [779, 0] width 1558 height 0
click at [1513, 134] on icon at bounding box center [1518, 134] width 10 height 12
drag, startPoint x: 250, startPoint y: 51, endPoint x: 241, endPoint y: 51, distance: 9.0
click at [241, 51] on div "Fulfillment Orders Date Range Group by Use regular Palletizing mode Orders to b…" at bounding box center [881, 61] width 1355 height 41
drag, startPoint x: 241, startPoint y: 51, endPoint x: 222, endPoint y: 30, distance: 28.3
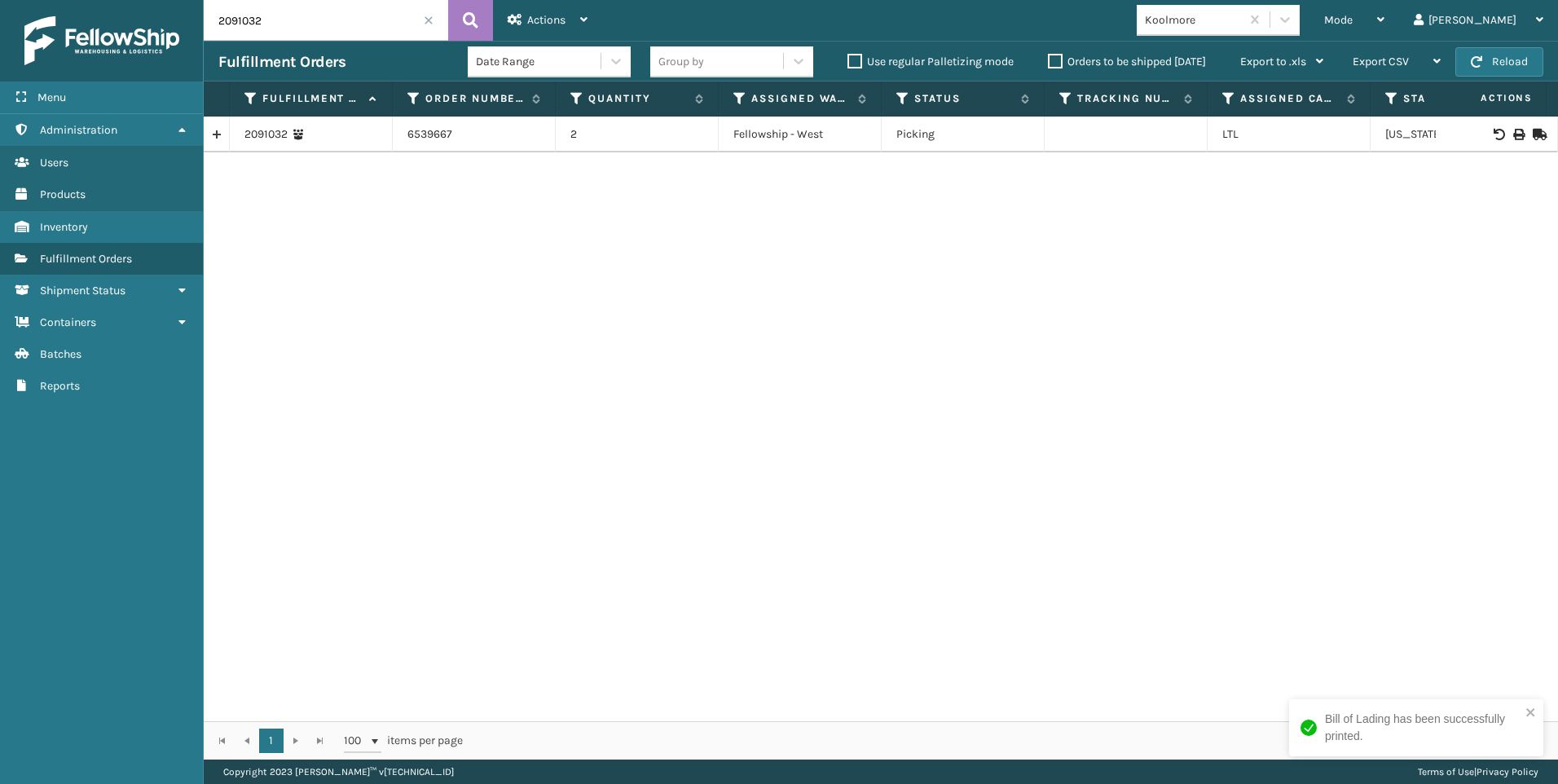
click at [219, 32] on input "2091032" at bounding box center [325, 20] width 245 height 41
click at [1513, 134] on icon at bounding box center [1518, 134] width 10 height 12
drag, startPoint x: 251, startPoint y: 37, endPoint x: 269, endPoint y: 30, distance: 19.3
click at [239, 35] on input "2091141" at bounding box center [325, 20] width 245 height 41
drag, startPoint x: 278, startPoint y: 25, endPoint x: 124, endPoint y: 27, distance: 154.0
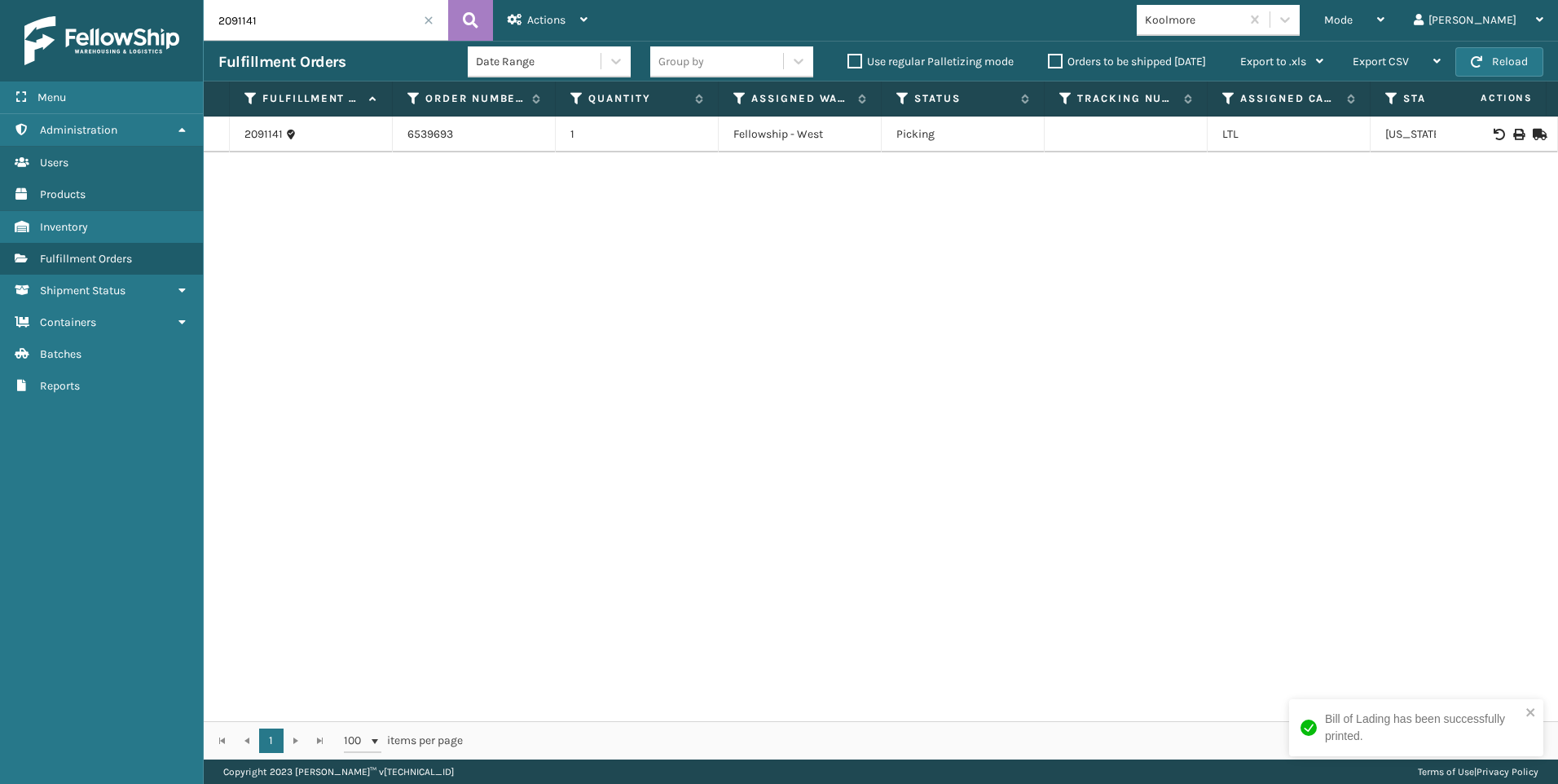
click at [207, 32] on input "2091141" at bounding box center [325, 20] width 245 height 41
click at [1513, 139] on icon at bounding box center [1518, 134] width 10 height 12
drag, startPoint x: 295, startPoint y: 17, endPoint x: 0, endPoint y: 26, distance: 295.1
click at [151, 0] on div "Menu Administration Users Products Inventory Fulfillment Orders Shipment Status…" at bounding box center [779, 0] width 1558 height 0
click at [1513, 132] on icon at bounding box center [1518, 134] width 10 height 12
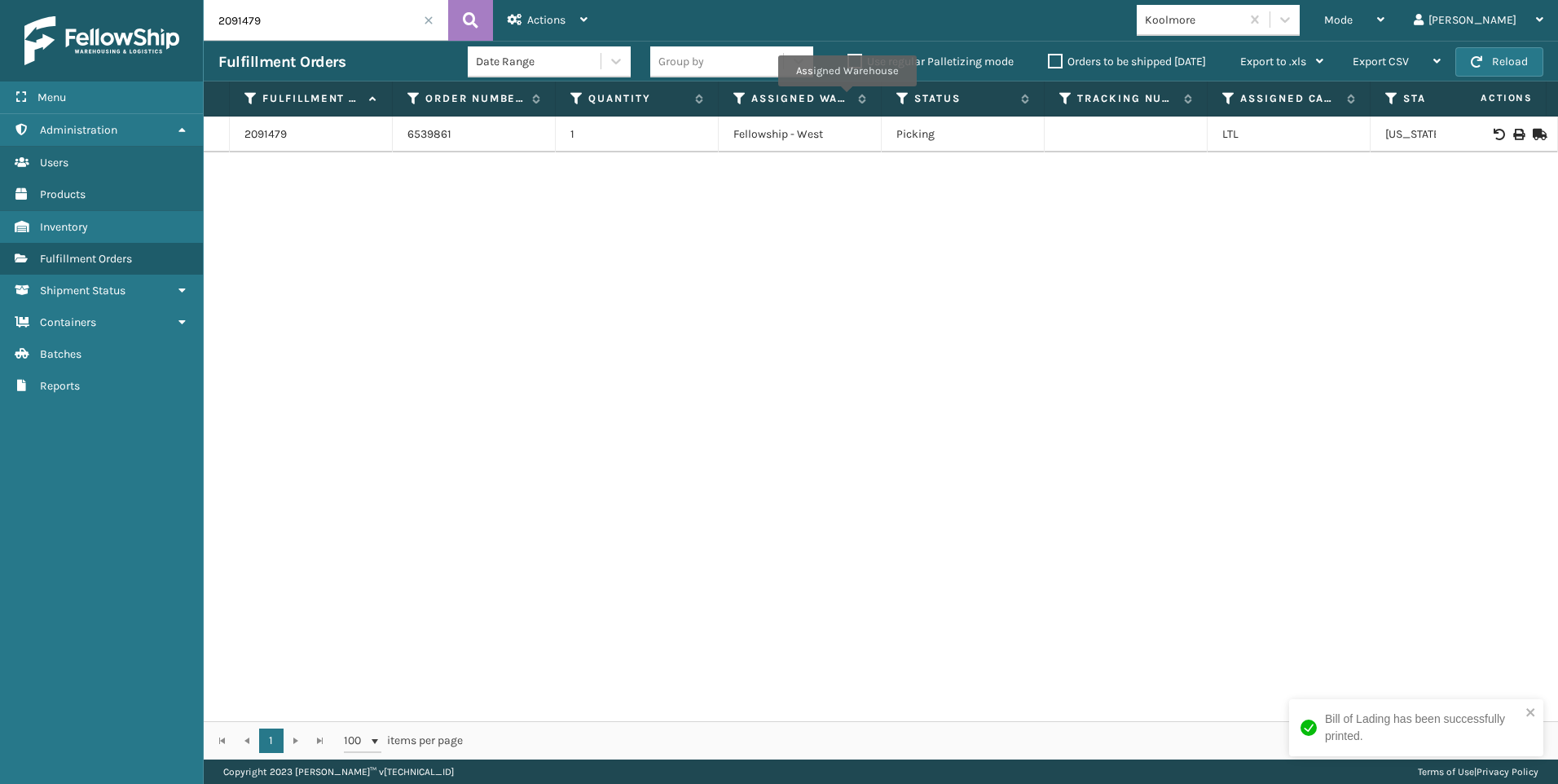
drag, startPoint x: 282, startPoint y: 39, endPoint x: 30, endPoint y: 39, distance: 252.0
click at [150, 0] on div "Menu Administration Users Products Inventory Fulfillment Orders Shipment Status…" at bounding box center [779, 0] width 1558 height 0
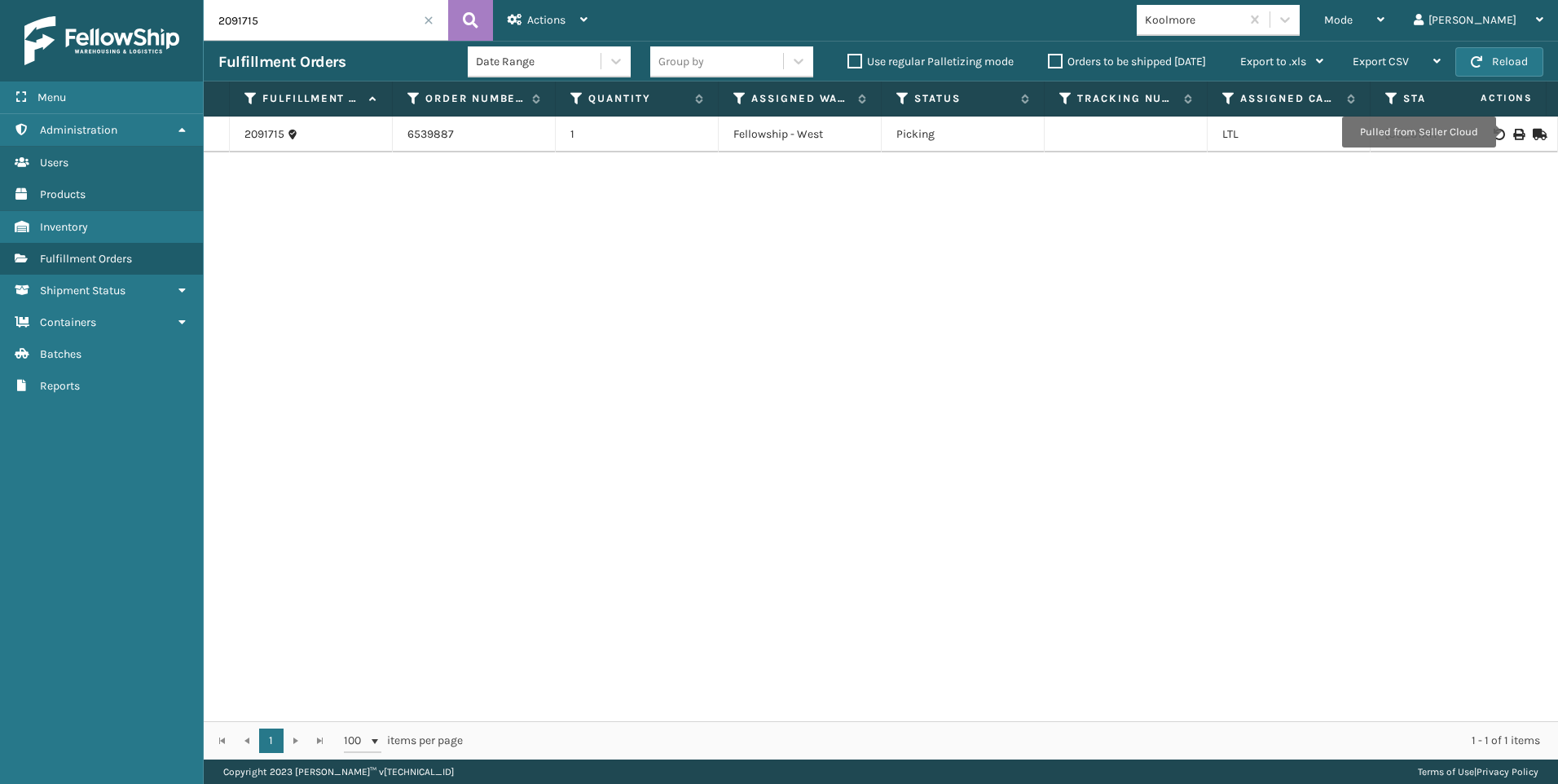
click at [1513, 132] on icon at bounding box center [1518, 134] width 10 height 12
click at [147, 0] on div "Menu Administration Users Products Inventory Fulfillment Orders Shipment Status…" at bounding box center [779, 0] width 1558 height 0
click at [1513, 134] on icon at bounding box center [1518, 134] width 10 height 12
drag, startPoint x: 320, startPoint y: 25, endPoint x: 0, endPoint y: 6, distance: 320.6
click at [48, 0] on div "Menu Administration Users Products Inventory Fulfillment Orders Shipment Status…" at bounding box center [779, 0] width 1558 height 0
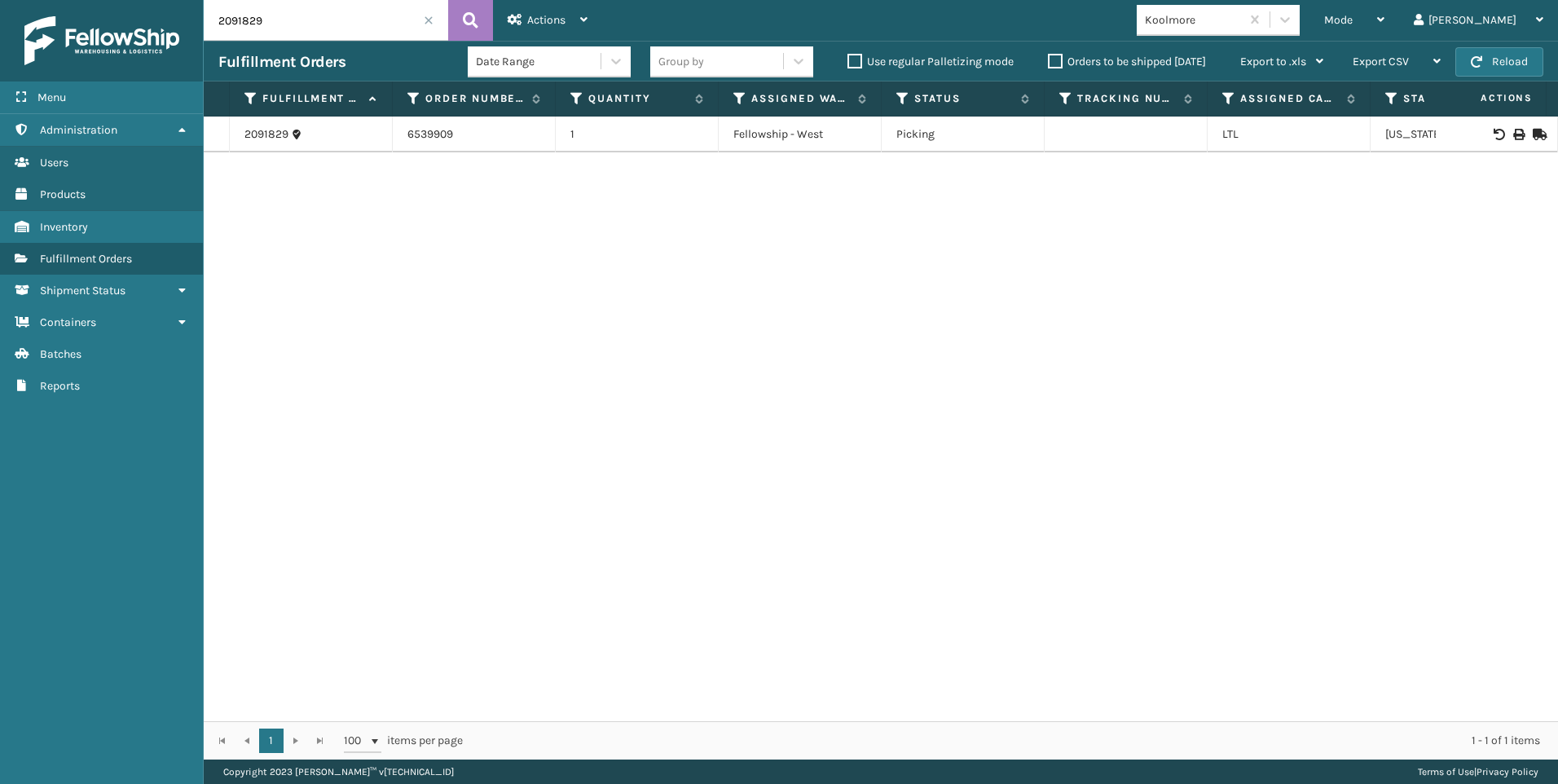
click at [1513, 137] on icon at bounding box center [1518, 134] width 10 height 12
click at [58, 0] on div "Menu Administration Users Products Inventory Fulfillment Orders Shipment Status…" at bounding box center [779, 0] width 1558 height 0
click at [1513, 134] on icon at bounding box center [1518, 134] width 10 height 12
drag, startPoint x: 279, startPoint y: 17, endPoint x: 58, endPoint y: 60, distance: 225.1
click at [176, 0] on div "Menu Administration Users Products Inventory Fulfillment Orders Shipment Status…" at bounding box center [779, 0] width 1558 height 0
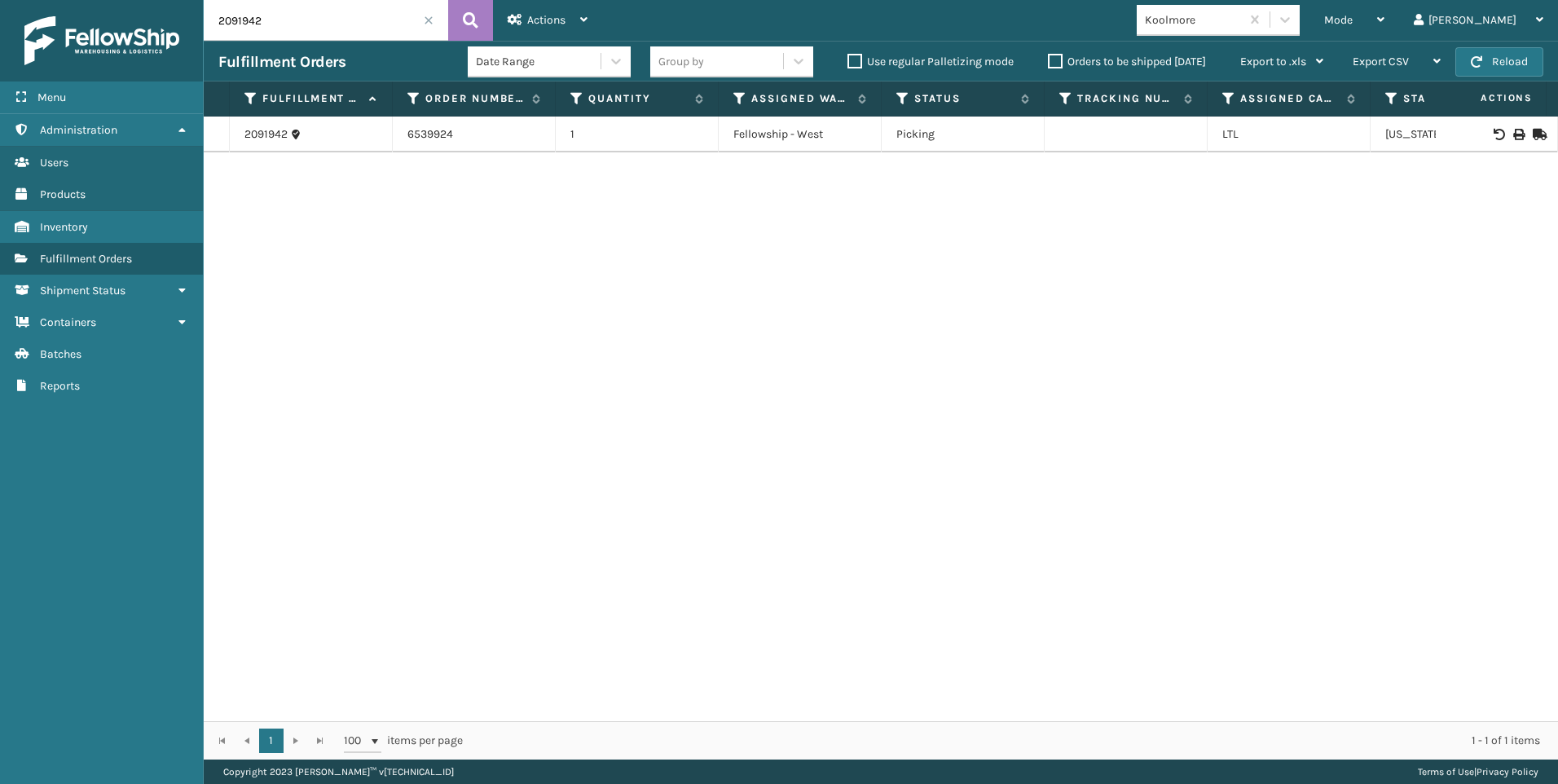
click at [1513, 133] on icon at bounding box center [1518, 134] width 10 height 12
drag, startPoint x: 195, startPoint y: 27, endPoint x: 61, endPoint y: 40, distance: 134.6
click at [66, 0] on div "Menu Administration Users Products Inventory Fulfillment Orders Shipment Status…" at bounding box center [779, 0] width 1558 height 0
click at [1513, 131] on icon at bounding box center [1518, 134] width 10 height 12
click at [248, 22] on input "2092202" at bounding box center [325, 20] width 245 height 41
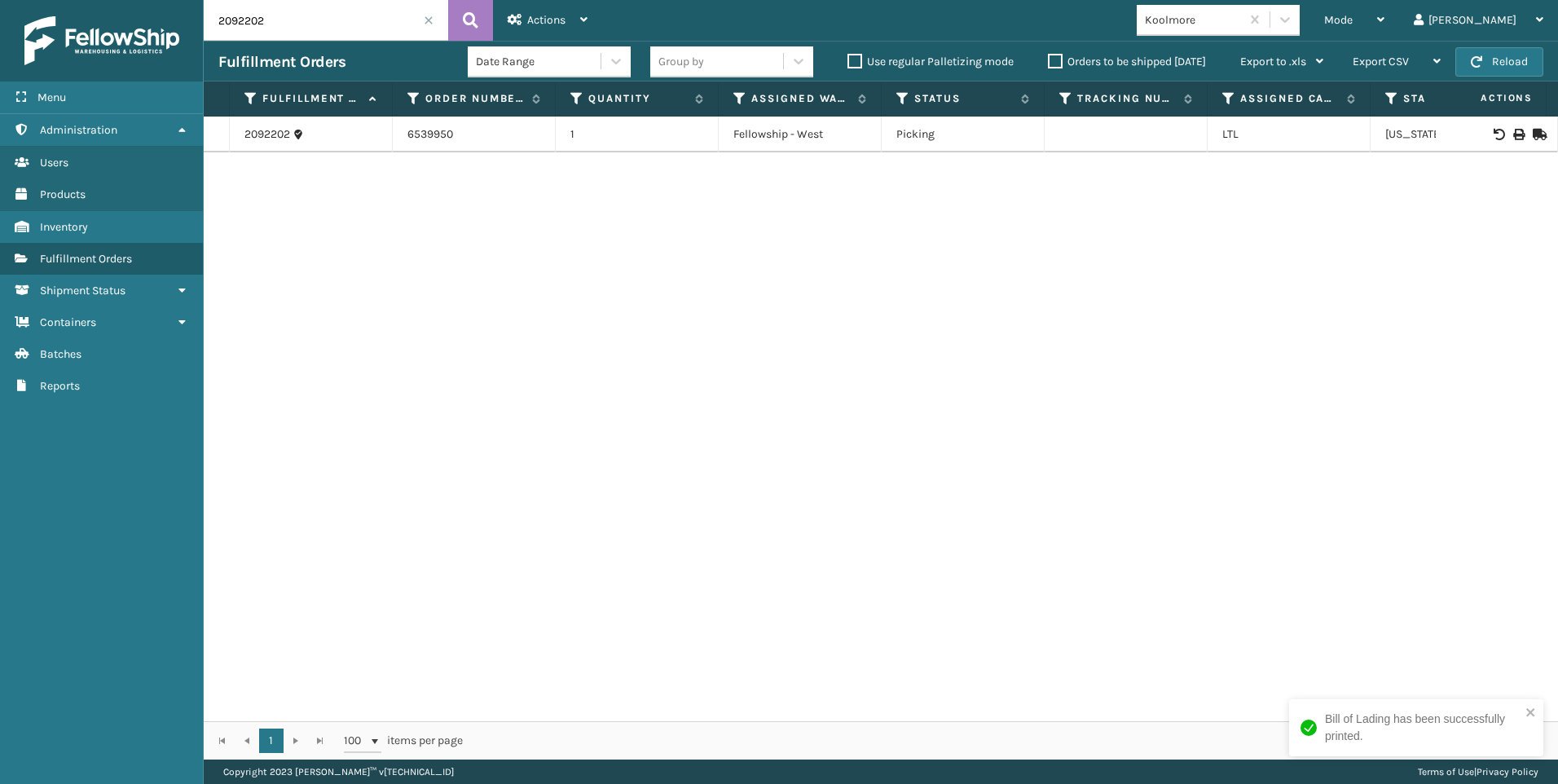
drag, startPoint x: 275, startPoint y: 22, endPoint x: 125, endPoint y: 36, distance: 150.7
click at [164, 0] on div "Menu Administration Users Products Inventory Fulfillment Orders Shipment Status…" at bounding box center [779, 0] width 1558 height 0
click at [1513, 130] on icon at bounding box center [1518, 134] width 10 height 12
drag, startPoint x: 274, startPoint y: 16, endPoint x: 90, endPoint y: 7, distance: 184.2
click at [162, 0] on div "Menu Administration Users Products Inventory Fulfillment Orders Shipment Status…" at bounding box center [779, 0] width 1558 height 0
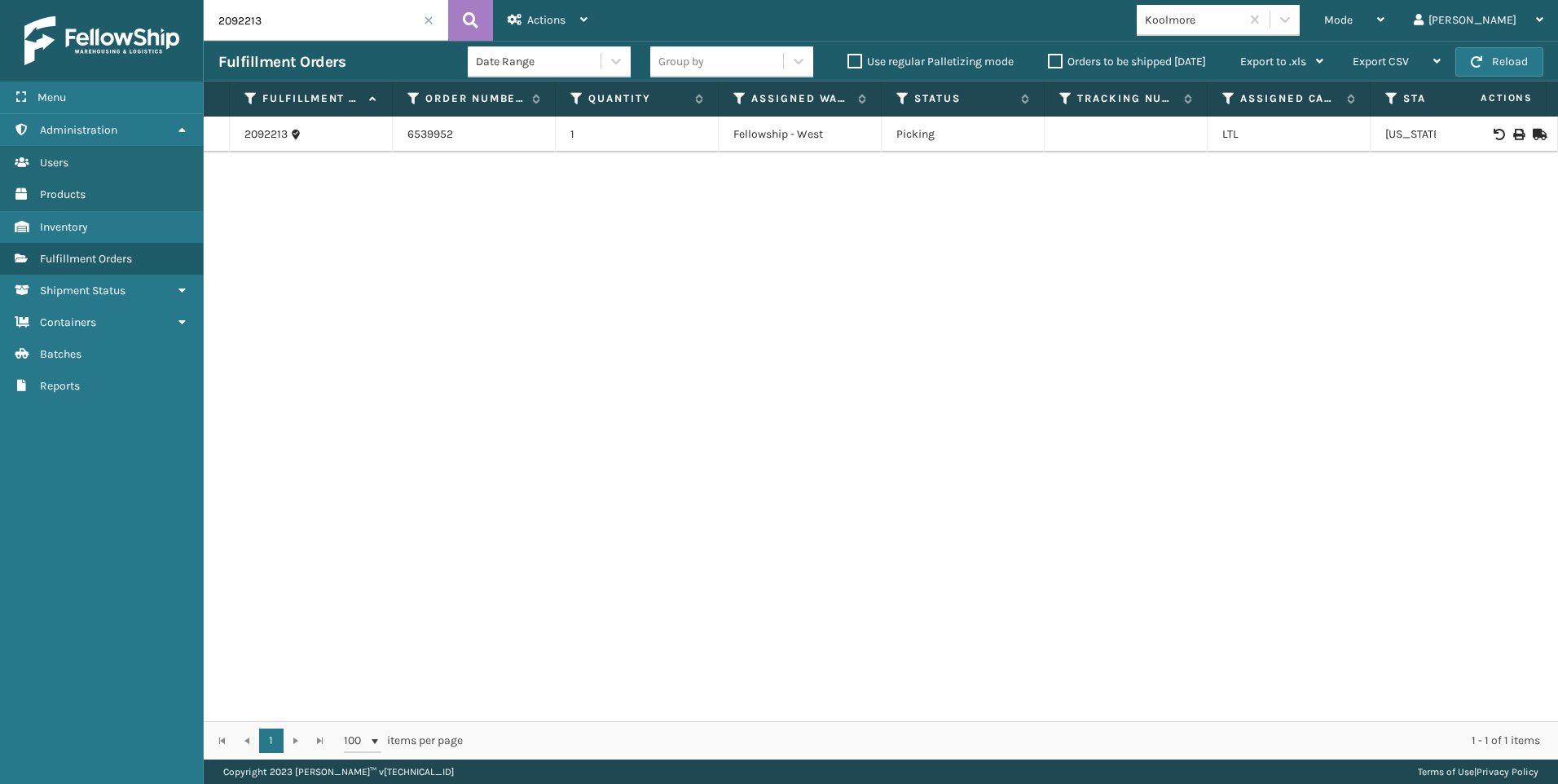
click at [1513, 137] on div at bounding box center [1497, 134] width 92 height 12
click at [1512, 128] on td at bounding box center [1497, 134] width 122 height 36
click at [1513, 135] on icon at bounding box center [1518, 134] width 10 height 12
drag, startPoint x: 281, startPoint y: 22, endPoint x: 0, endPoint y: 23, distance: 281.0
click at [122, 0] on div "Menu Administration Users Products Inventory Fulfillment Orders Shipment Status…" at bounding box center [779, 0] width 1558 height 0
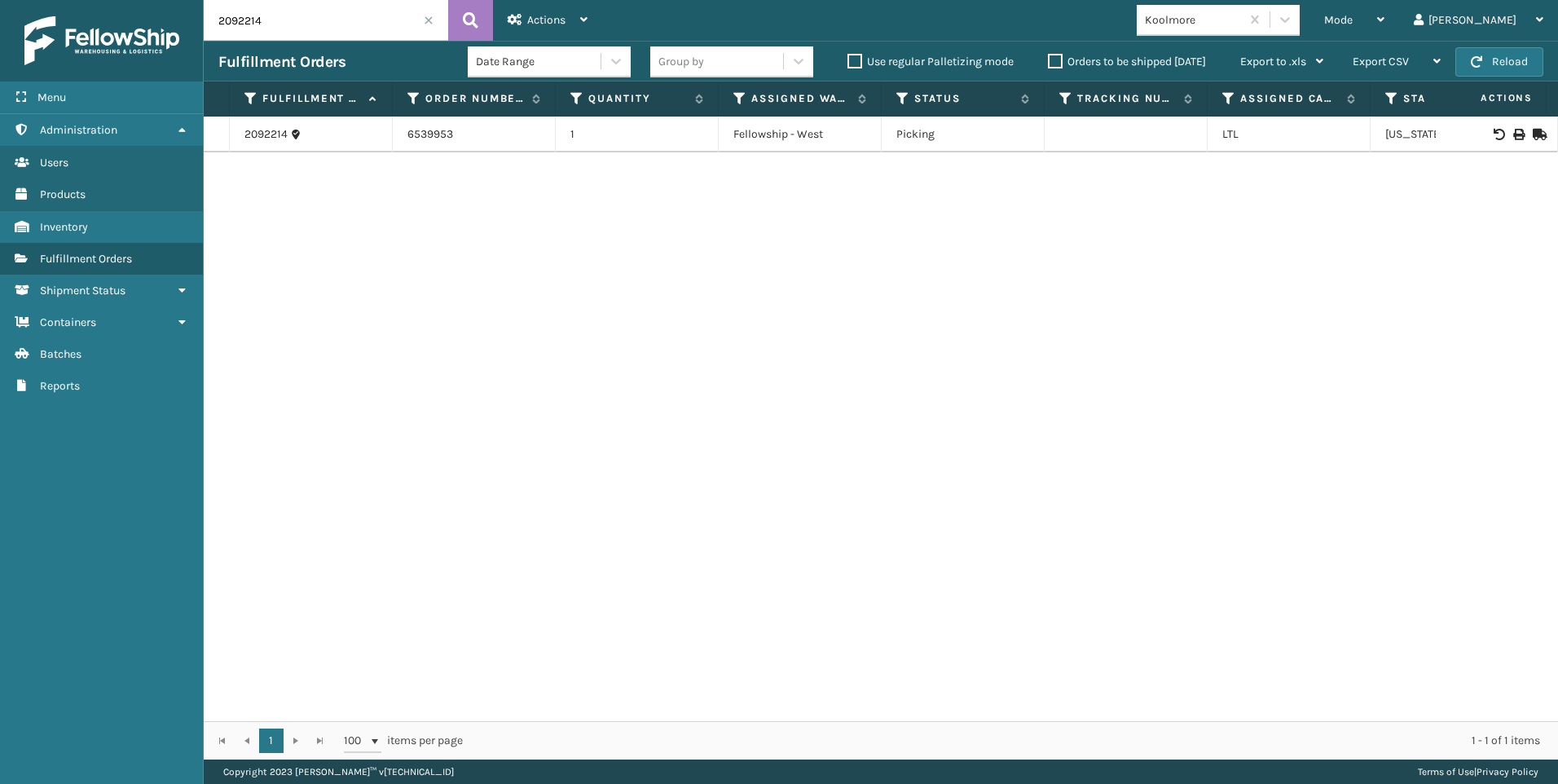
click at [1511, 141] on td at bounding box center [1497, 134] width 122 height 36
click at [1513, 130] on icon at bounding box center [1518, 134] width 10 height 12
click at [312, 31] on input "2092214" at bounding box center [325, 20] width 245 height 41
click at [162, 0] on div "Menu Administration Users Products Inventory Fulfillment Orders Shipment Status…" at bounding box center [779, 0] width 1558 height 0
click at [1513, 136] on icon at bounding box center [1518, 134] width 10 height 12
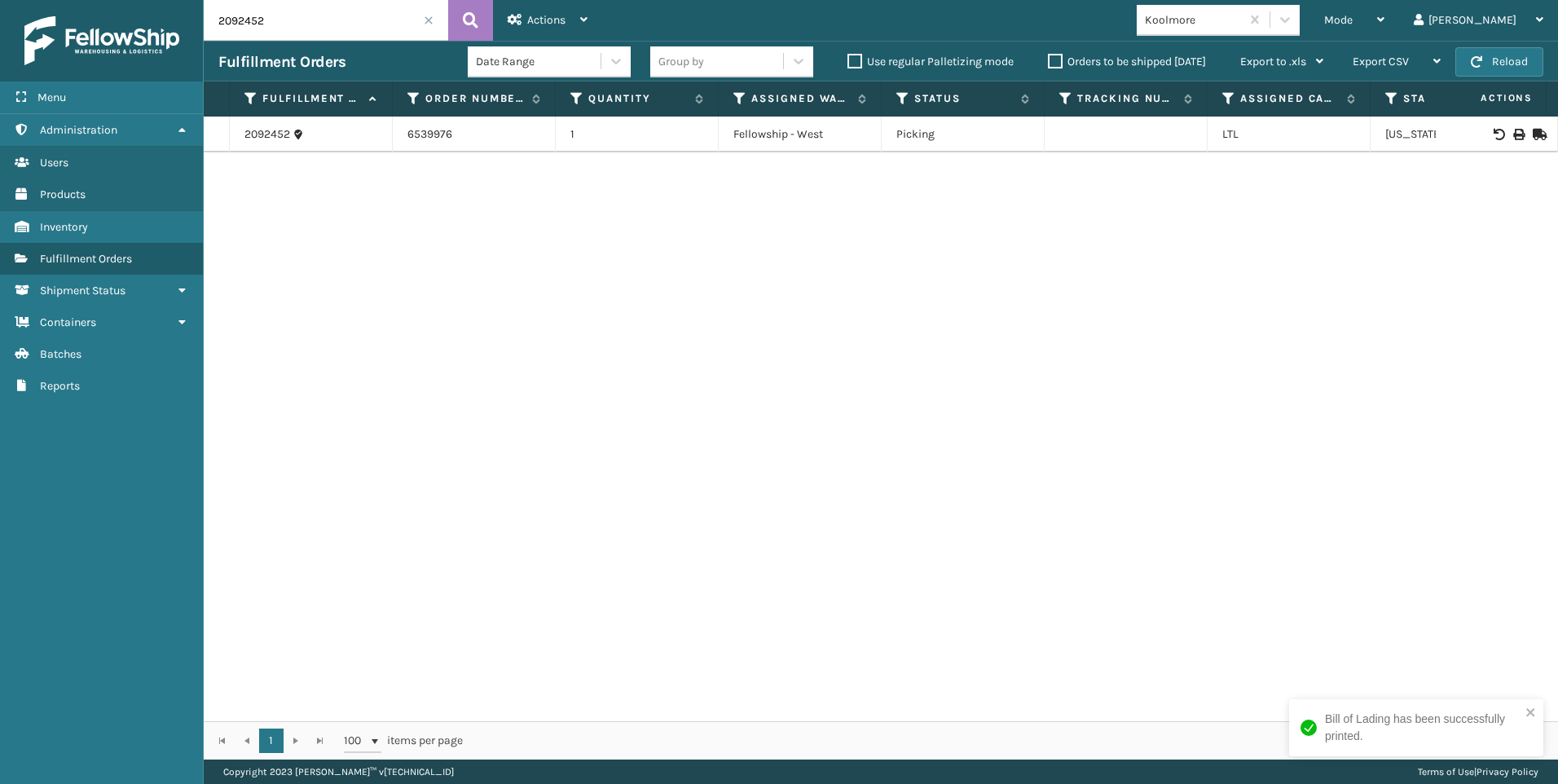
drag, startPoint x: 276, startPoint y: 15, endPoint x: 3, endPoint y: 13, distance: 273.0
click at [3, 0] on div "Menu Administration Users Products Inventory Fulfillment Orders Shipment Status…" at bounding box center [779, 0] width 1558 height 0
click at [1513, 131] on icon at bounding box center [1518, 134] width 10 height 12
click at [27, 0] on div "Menu Administration Users Products Inventory Fulfillment Orders Shipment Status…" at bounding box center [779, 0] width 1558 height 0
click at [1513, 135] on icon at bounding box center [1518, 134] width 10 height 12
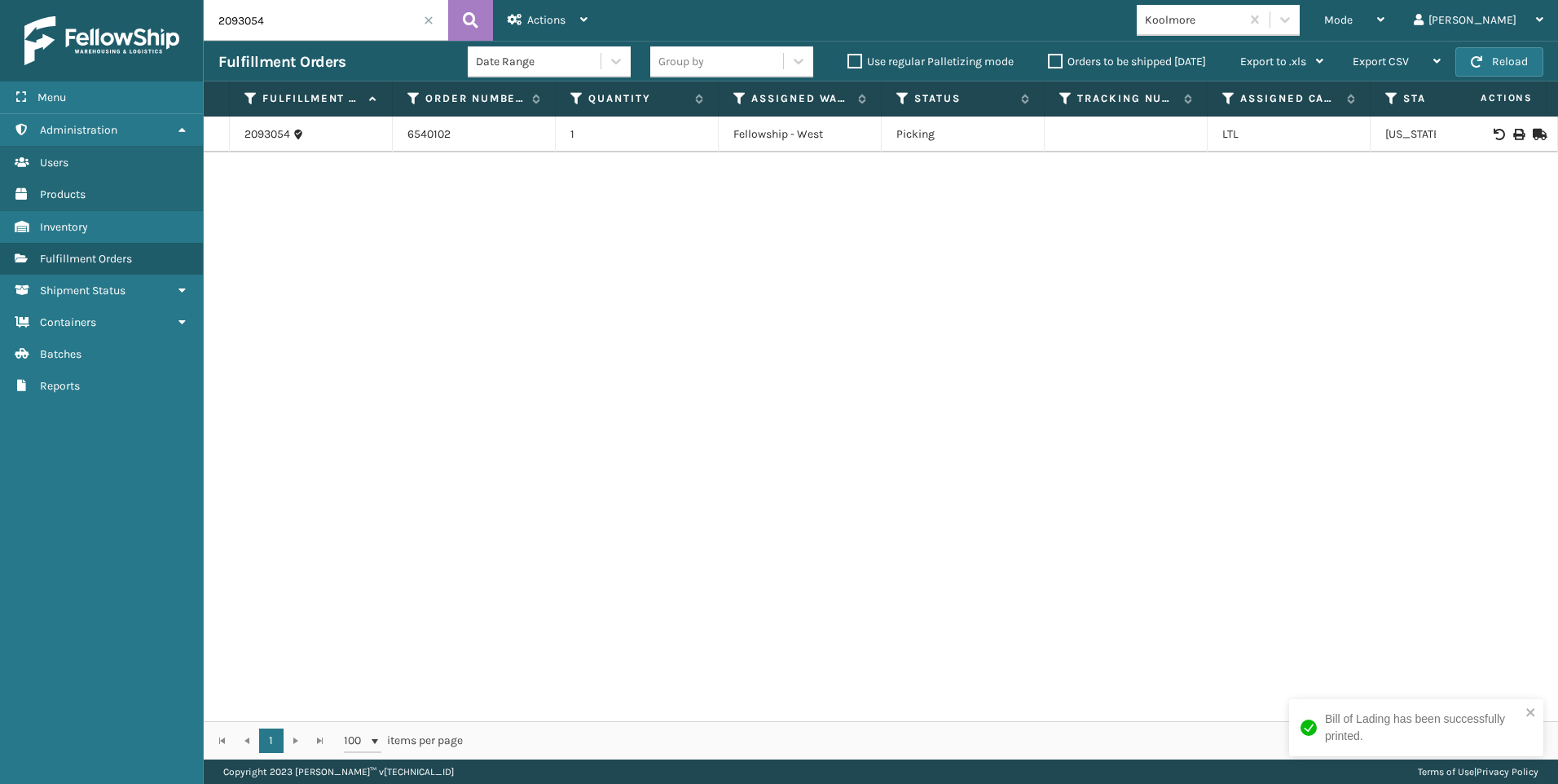
drag, startPoint x: 277, startPoint y: 33, endPoint x: 90, endPoint y: 29, distance: 187.0
click at [90, 0] on div "Menu Administration Users Products Inventory Fulfillment Orders Shipment Status…" at bounding box center [779, 0] width 1558 height 0
type input "0"
click at [1513, 139] on icon at bounding box center [1518, 134] width 10 height 12
drag, startPoint x: 293, startPoint y: 37, endPoint x: -3, endPoint y: 36, distance: 296.0
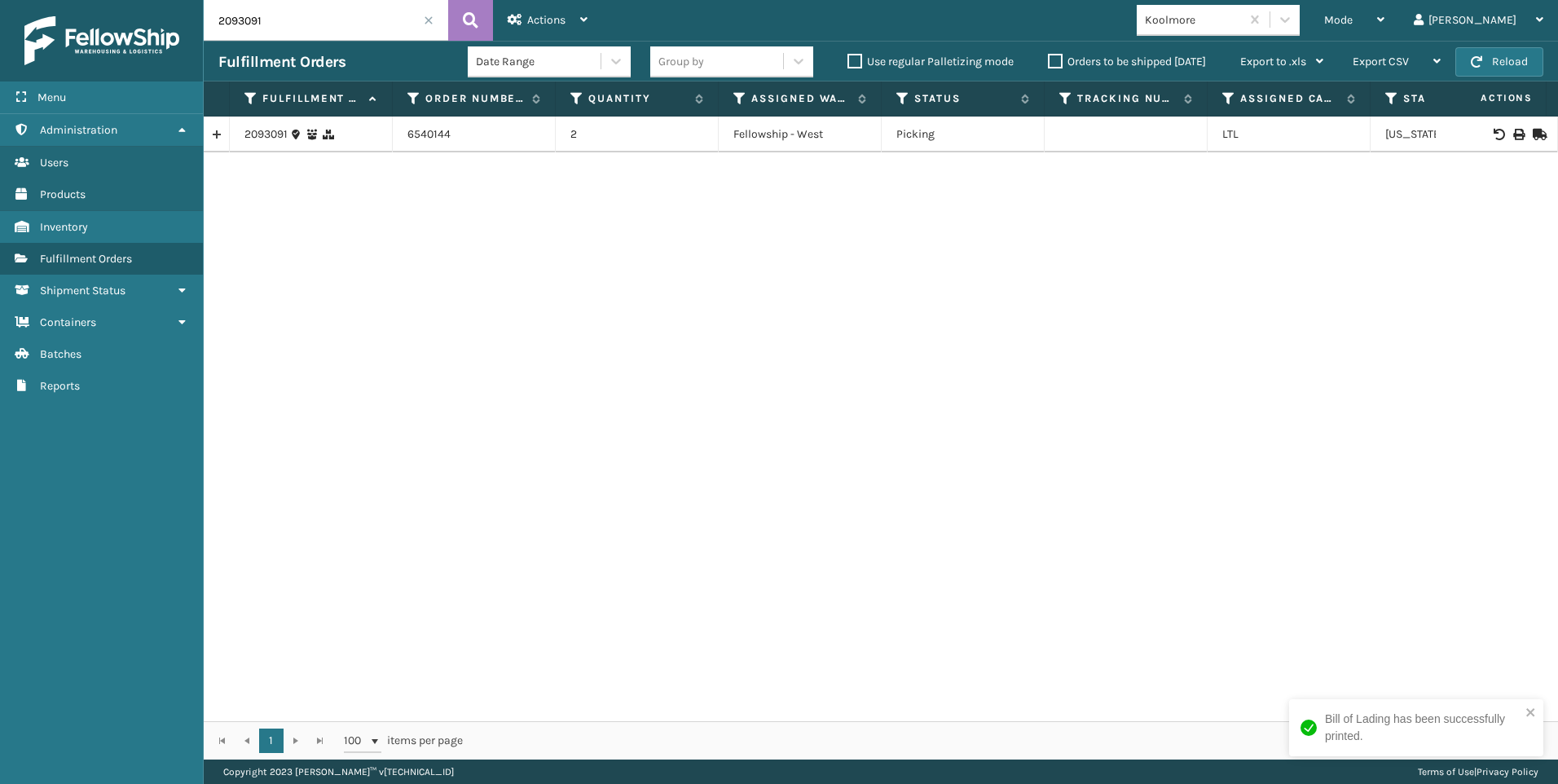
click at [0, 36] on html "Bill of Lading has been successfully printed. Menu Administration Users Product…" at bounding box center [779, 392] width 1558 height 784
click at [1513, 139] on icon at bounding box center [1518, 134] width 10 height 12
drag, startPoint x: 304, startPoint y: 32, endPoint x: 0, endPoint y: 21, distance: 304.2
click at [0, 22] on html "Bill of Lading has been successfully printed. Menu Administration Users Product…" at bounding box center [779, 392] width 1558 height 784
click at [1513, 132] on icon at bounding box center [1518, 134] width 10 height 12
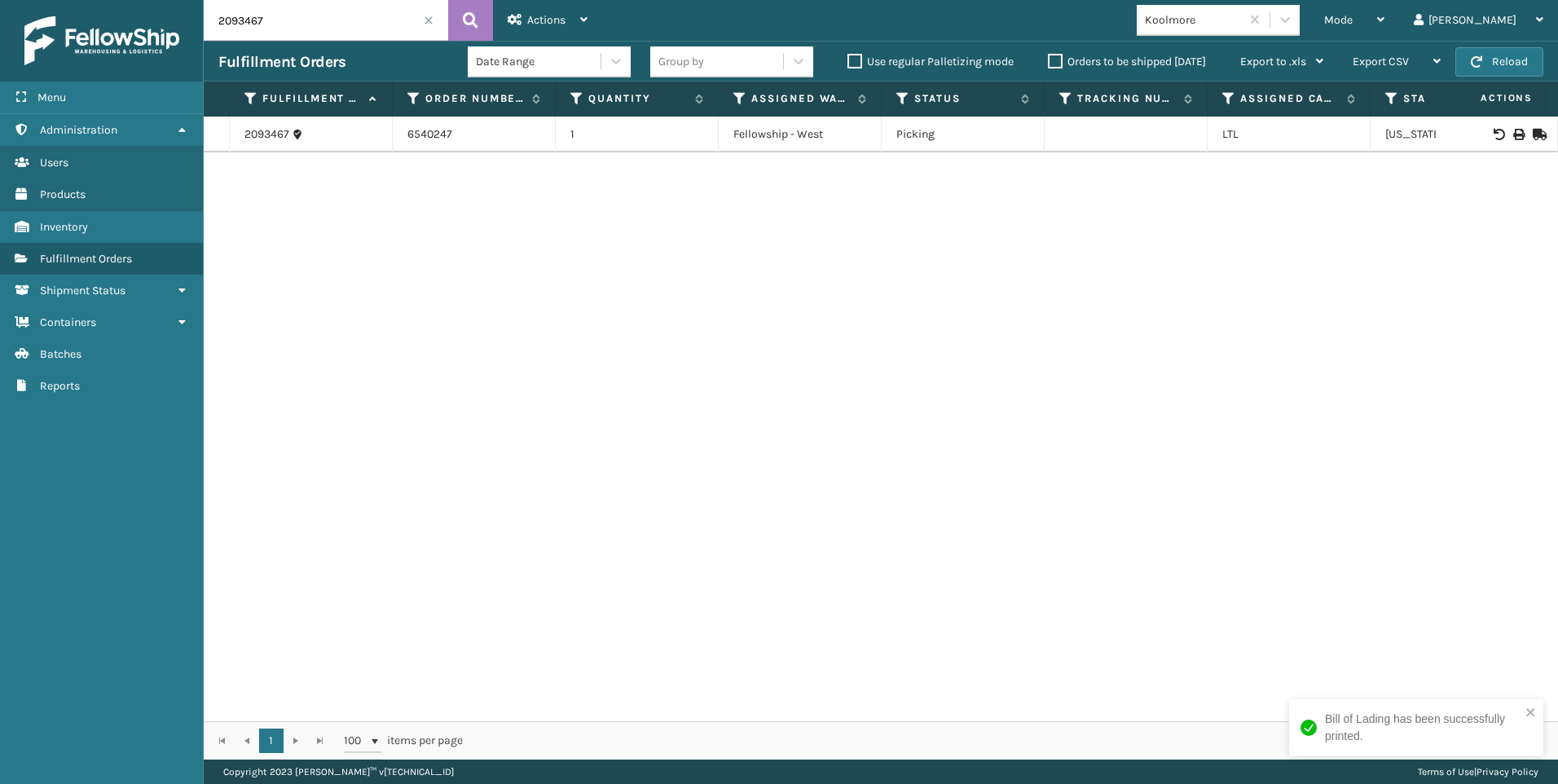
drag, startPoint x: 266, startPoint y: 18, endPoint x: 73, endPoint y: 26, distance: 193.2
click at [163, 0] on div "Menu Administration Users Products Inventory Fulfillment Orders Shipment Status…" at bounding box center [779, 0] width 1558 height 0
click at [1513, 134] on icon at bounding box center [1518, 134] width 10 height 12
drag, startPoint x: 287, startPoint y: 22, endPoint x: 25, endPoint y: 46, distance: 263.1
click at [66, 0] on div "Menu Administration Users Products Inventory Fulfillment Orders Shipment Status…" at bounding box center [779, 0] width 1558 height 0
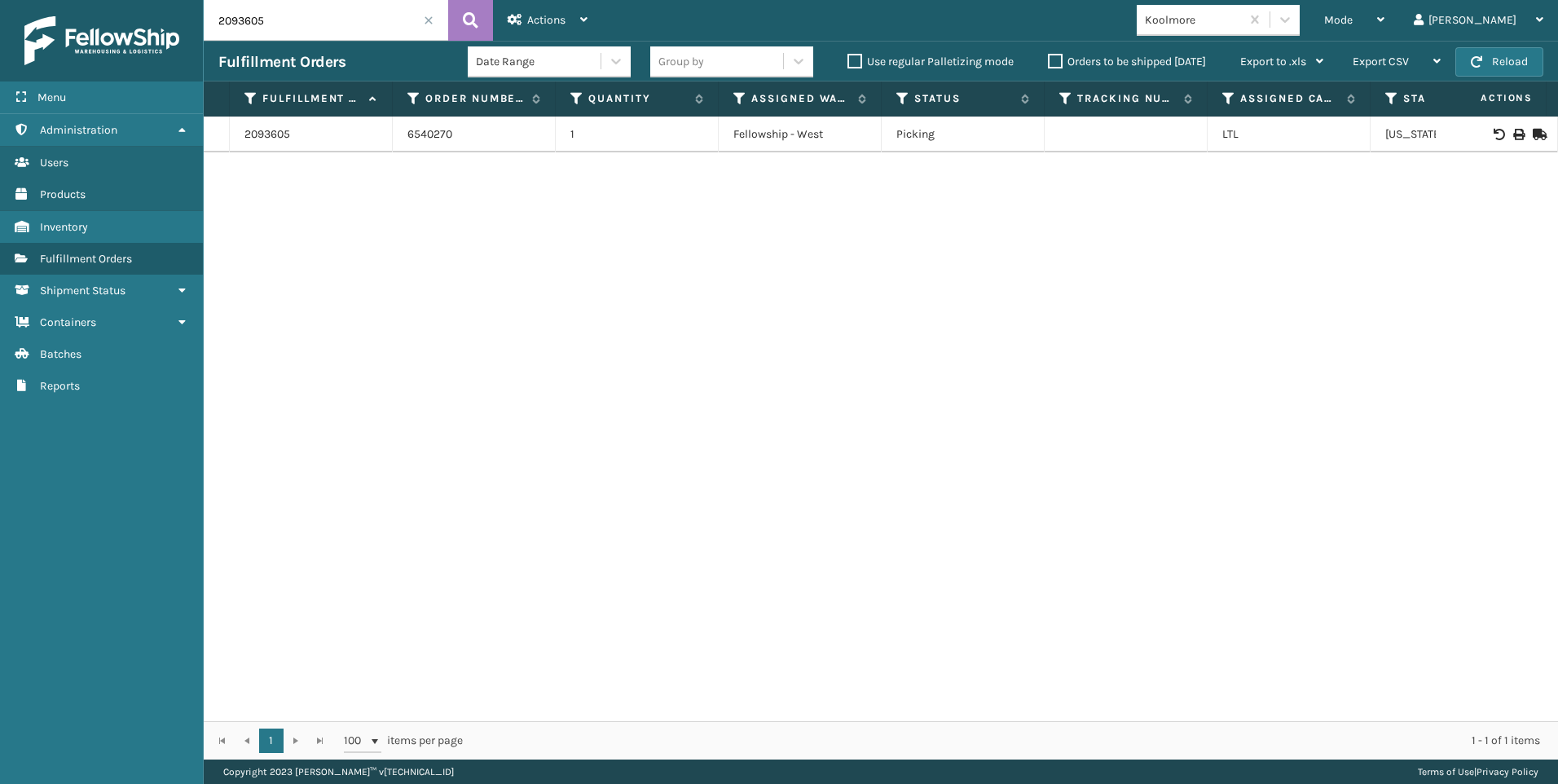
click at [1505, 126] on td at bounding box center [1497, 134] width 122 height 36
click at [1513, 131] on icon at bounding box center [1518, 134] width 10 height 12
click at [242, 22] on input "2093605" at bounding box center [325, 20] width 245 height 41
drag, startPoint x: 273, startPoint y: 31, endPoint x: 56, endPoint y: 34, distance: 217.0
click at [89, 0] on div "Menu Administration Users Products Inventory Fulfillment Orders Shipment Status…" at bounding box center [779, 0] width 1558 height 0
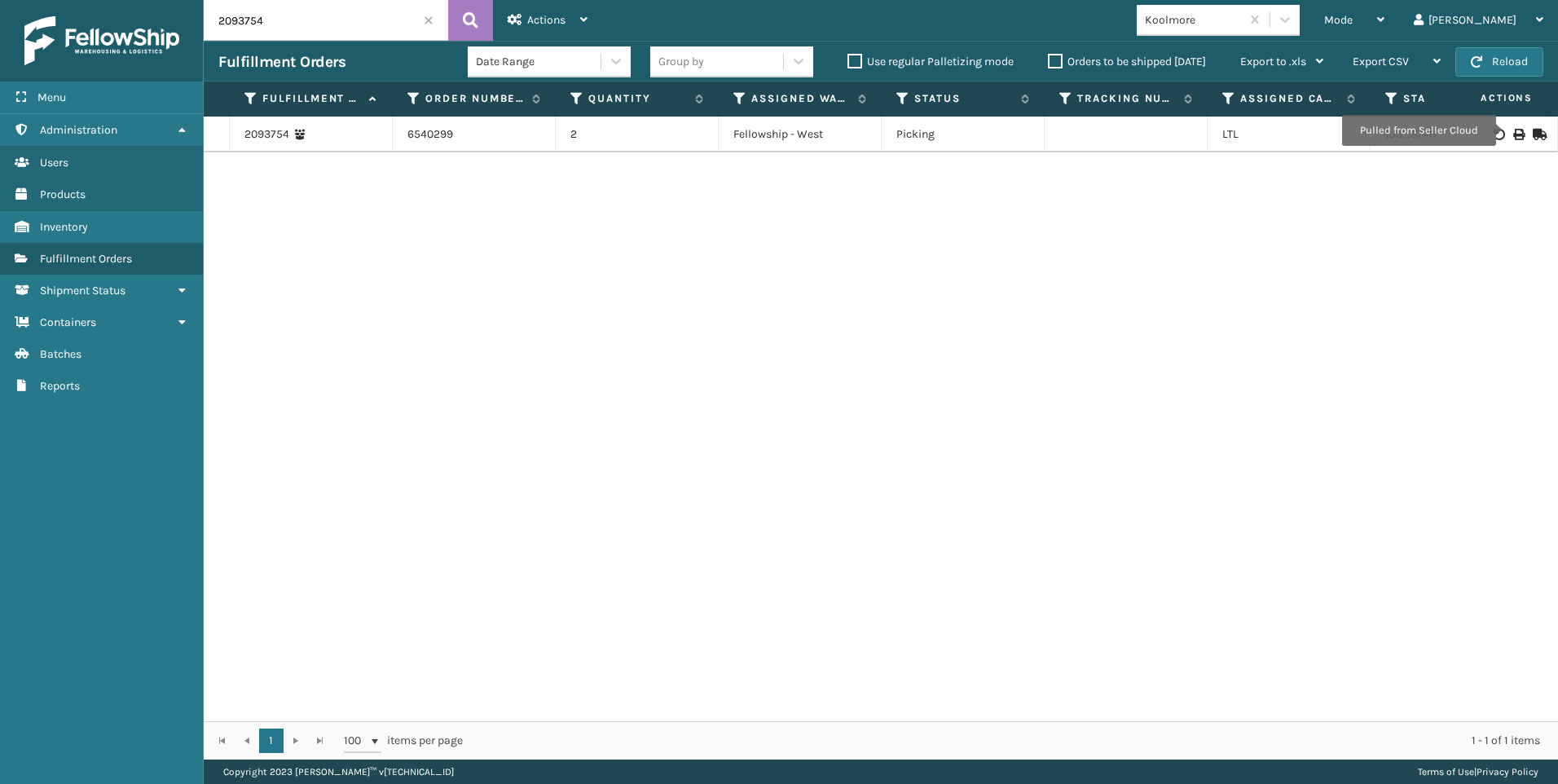
click at [1513, 129] on icon at bounding box center [1518, 134] width 10 height 12
drag, startPoint x: 280, startPoint y: 17, endPoint x: 105, endPoint y: 27, distance: 175.3
click at [168, 0] on div "Menu Administration Users Products Inventory Fulfillment Orders Shipment Status…" at bounding box center [779, 0] width 1558 height 0
click at [1513, 135] on div at bounding box center [1497, 134] width 92 height 12
click at [1513, 134] on icon at bounding box center [1518, 134] width 10 height 12
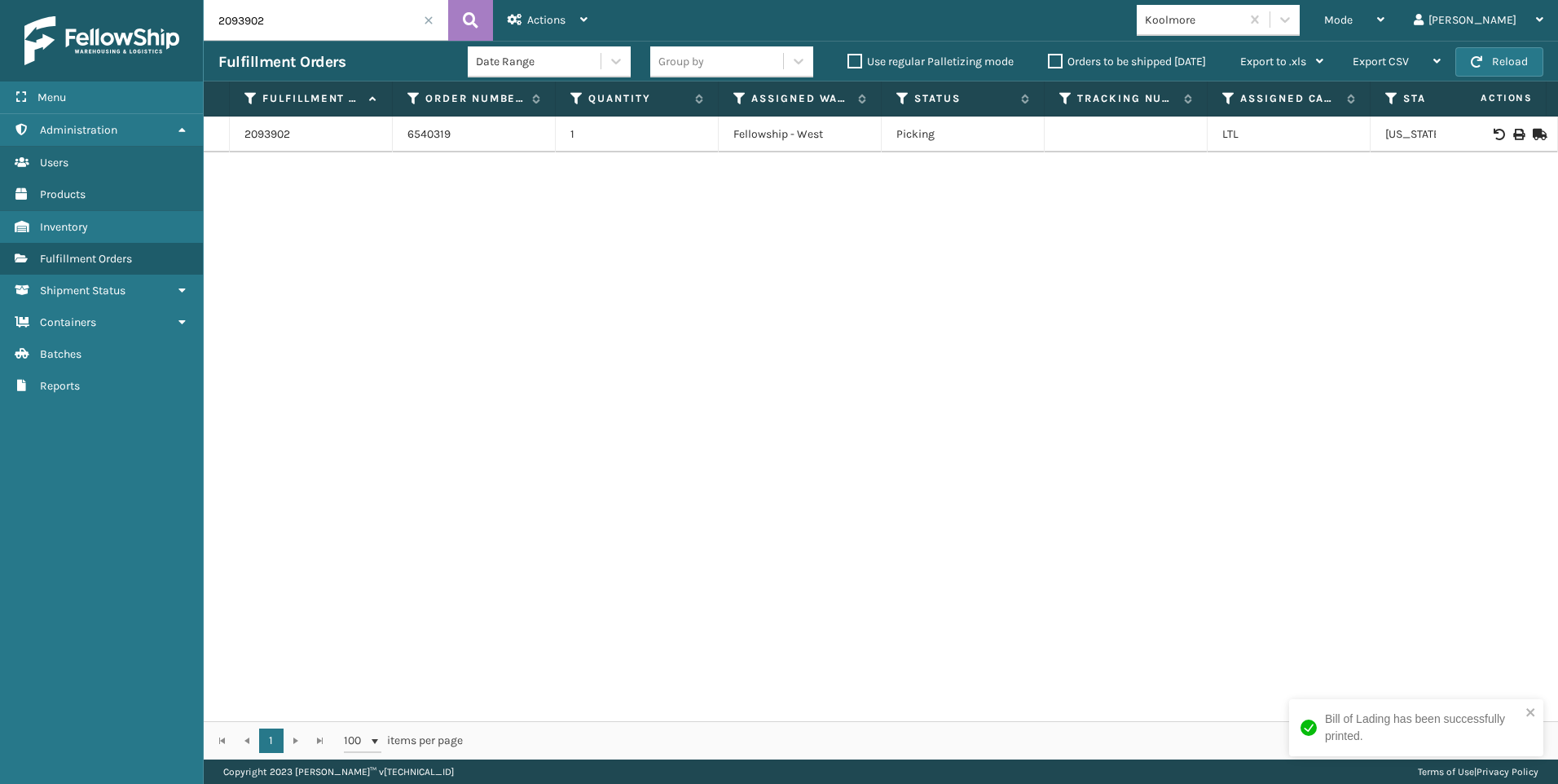
drag, startPoint x: 295, startPoint y: 21, endPoint x: 0, endPoint y: 0, distance: 295.7
click at [0, 0] on html "Bill of Lading has been successfully printed. Menu Administration Users Product…" at bounding box center [779, 392] width 1558 height 784
click at [1497, 125] on td at bounding box center [1497, 134] width 122 height 36
click at [1513, 132] on icon at bounding box center [1518, 134] width 10 height 12
click at [77, 0] on div "Menu Administration Users Products Inventory Fulfillment Orders Shipment Status…" at bounding box center [779, 0] width 1558 height 0
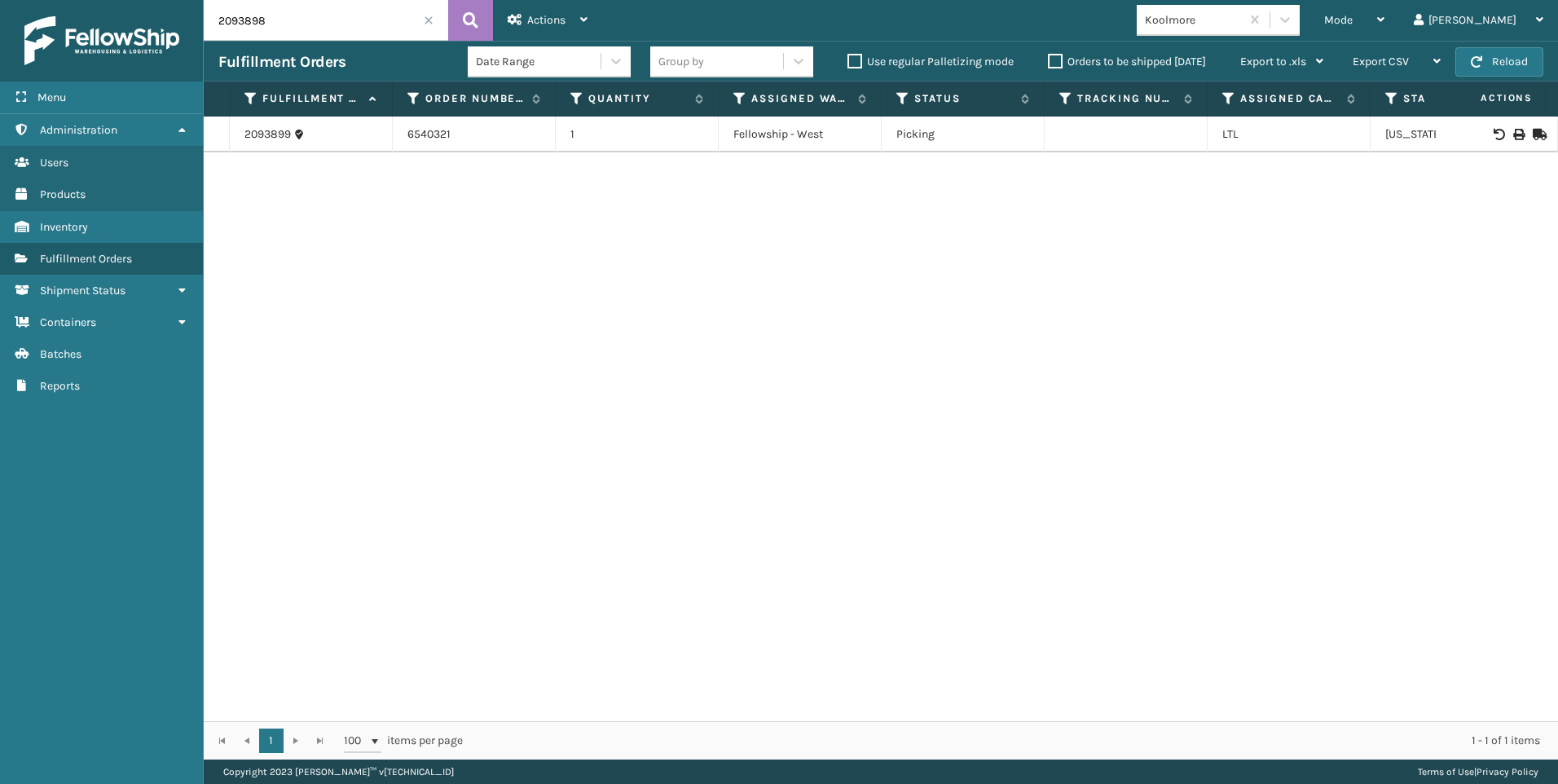
type input "2093898"
click at [1513, 130] on icon at bounding box center [1518, 134] width 10 height 12
click at [422, 12] on input "2093898" at bounding box center [325, 20] width 245 height 41
click at [424, 17] on div "2093898" at bounding box center [325, 20] width 245 height 41
click at [427, 18] on span at bounding box center [429, 21] width 10 height 10
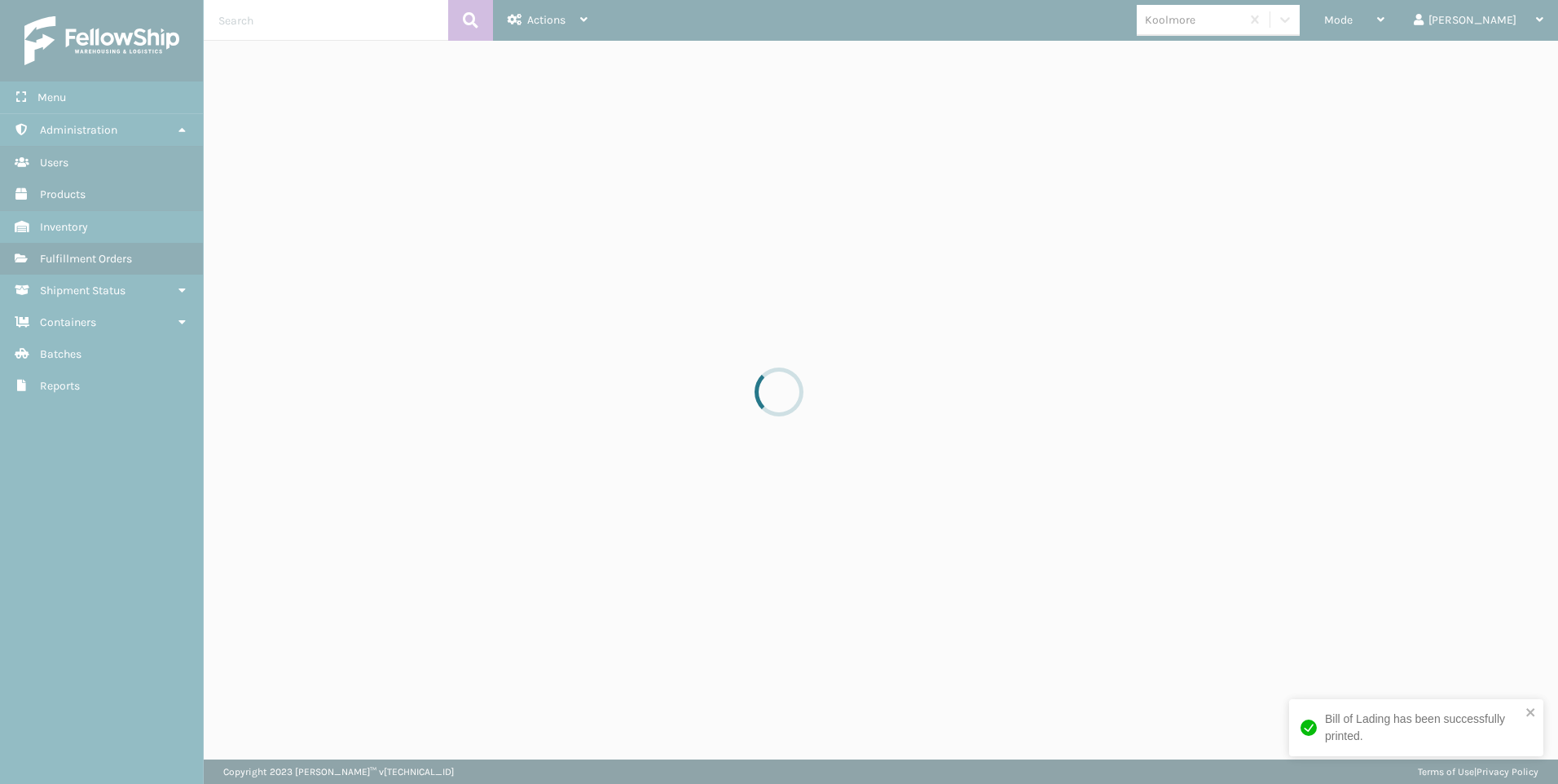
click at [1416, 23] on div at bounding box center [779, 392] width 1558 height 784
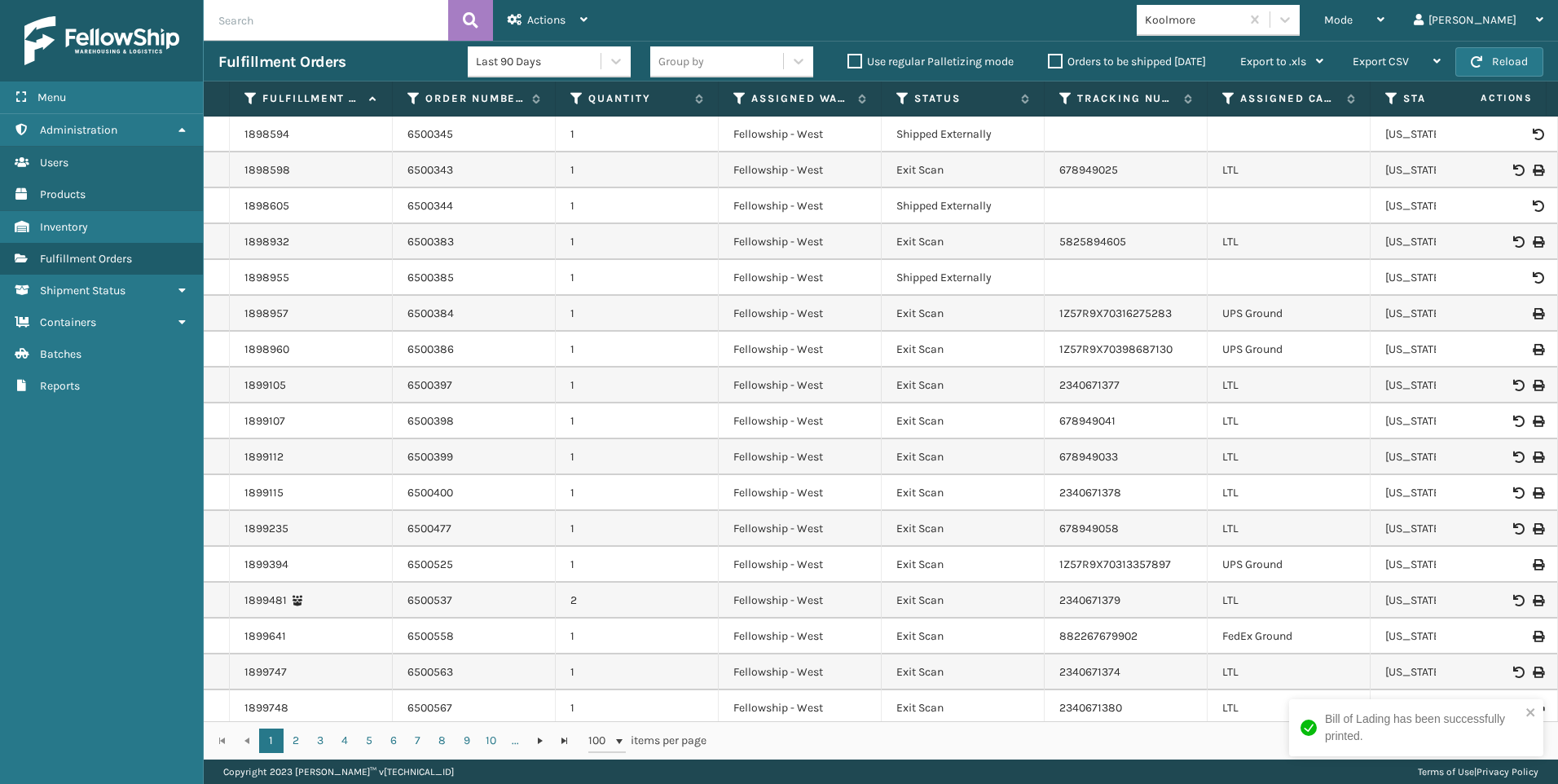
click at [1353, 23] on span "Mode" at bounding box center [1339, 20] width 28 height 14
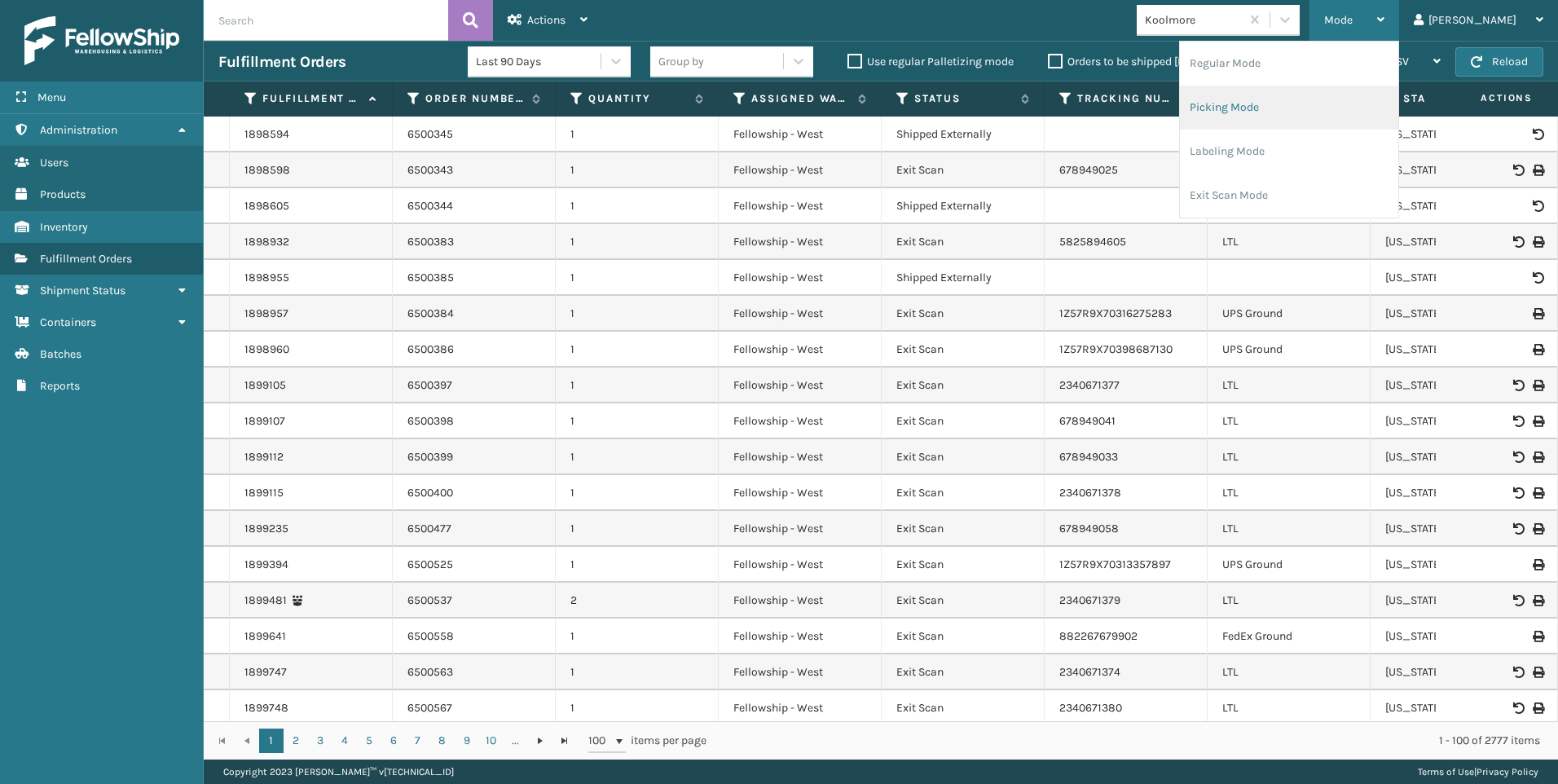
click at [1313, 111] on li "Picking Mode" at bounding box center [1289, 107] width 218 height 44
